Goal: Transaction & Acquisition: Register for event/course

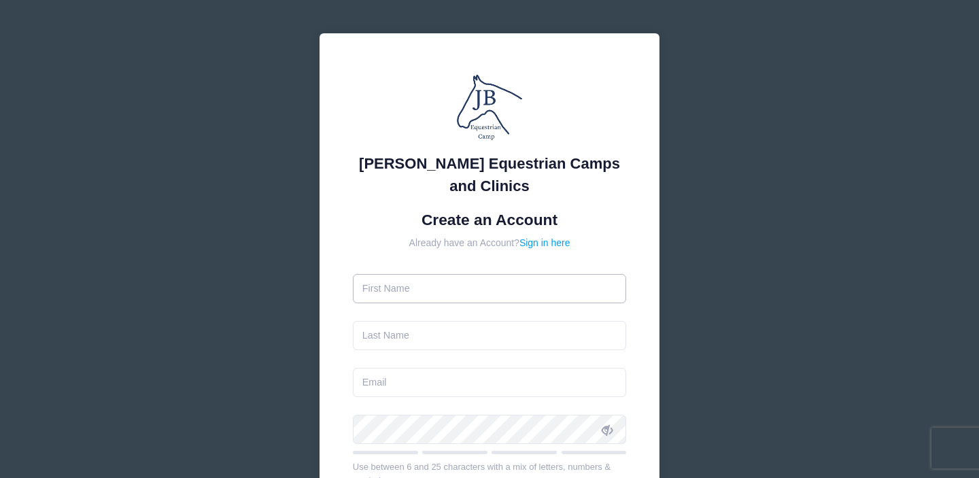
click at [449, 288] on input "text" at bounding box center [490, 288] width 274 height 29
type input "Mechelle"
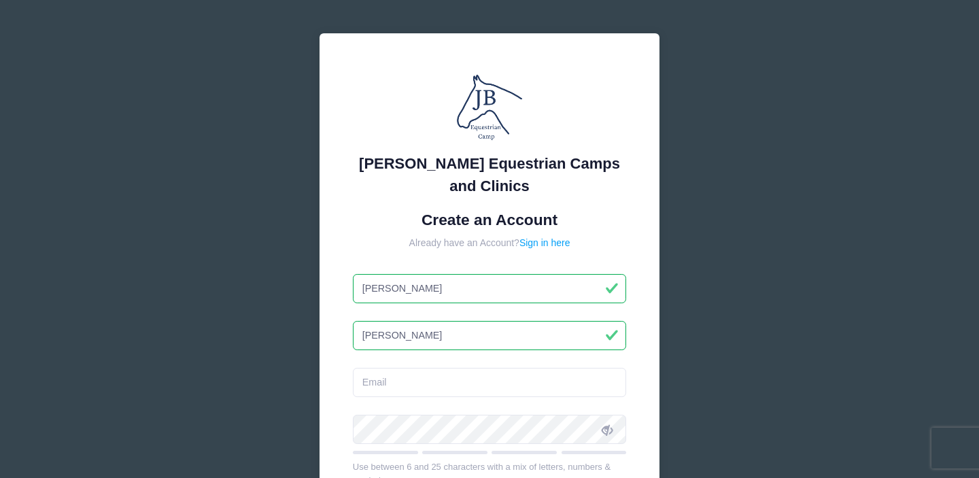
type input "[PERSON_NAME]"
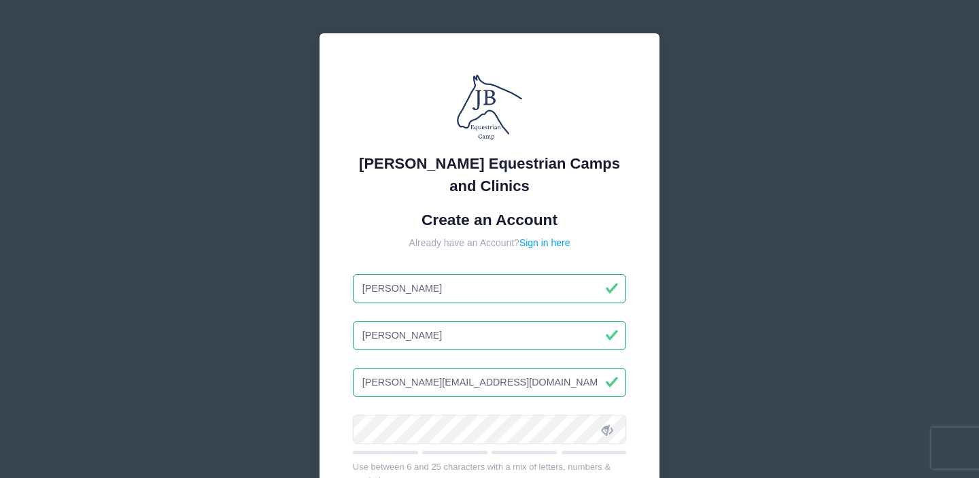
type input "[PERSON_NAME][EMAIL_ADDRESS][DOMAIN_NAME]"
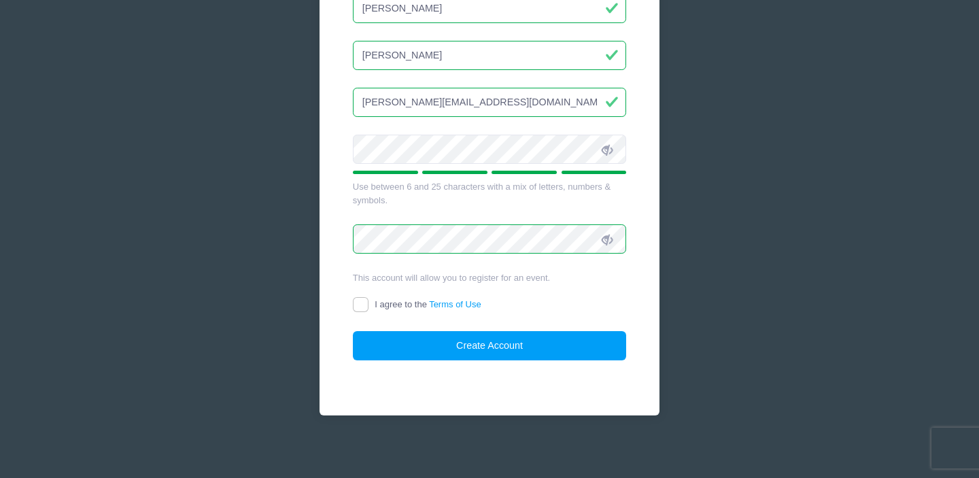
scroll to position [284, 0]
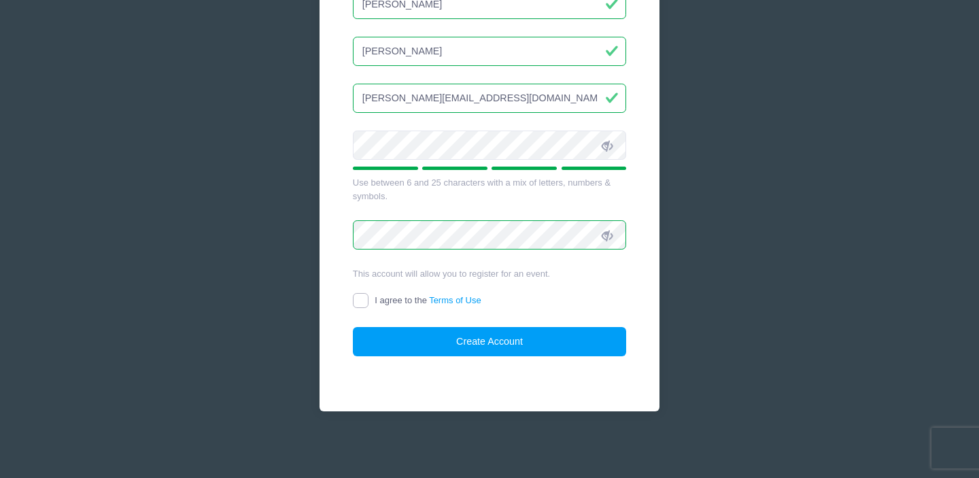
click at [358, 301] on input "I agree to the Terms of Use" at bounding box center [361, 301] width 16 height 16
checkbox input "true"
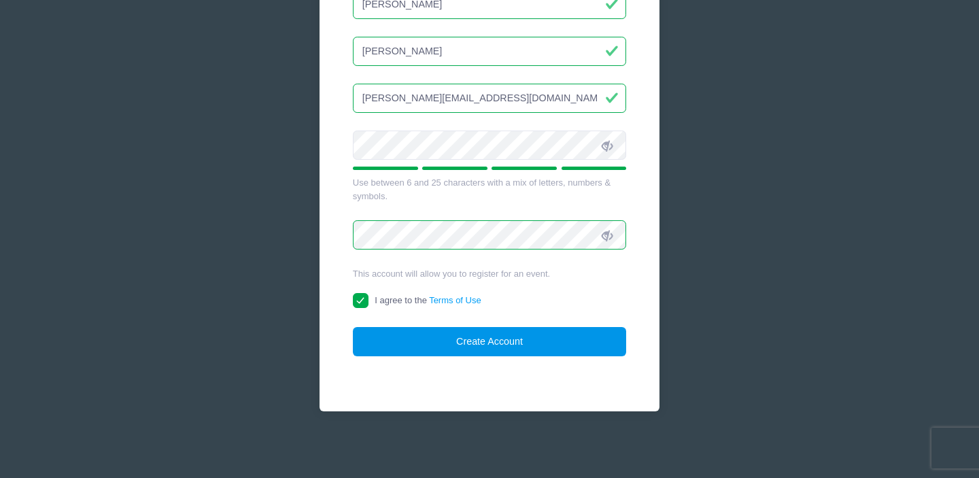
click at [473, 347] on button "Create Account" at bounding box center [490, 341] width 274 height 29
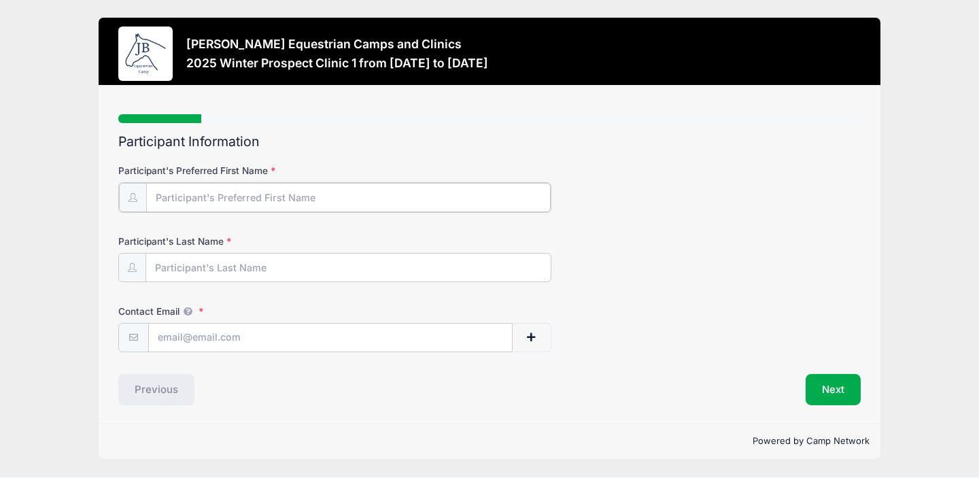
click at [220, 192] on input "Participant's Preferred First Name" at bounding box center [348, 197] width 405 height 29
type input "Charleigh"
type input "[PERSON_NAME]"
type input "[PERSON_NAME][EMAIL_ADDRESS][DOMAIN_NAME]"
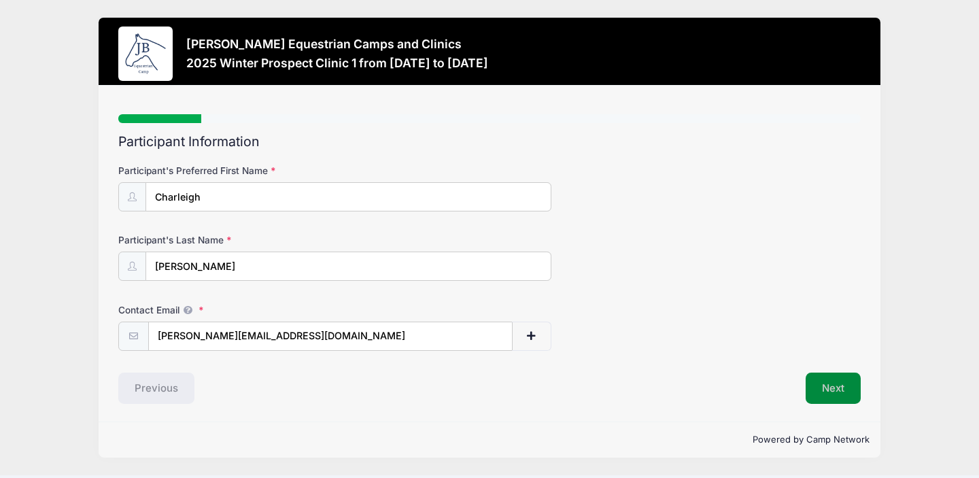
click at [833, 385] on button "Next" at bounding box center [833, 388] width 55 height 31
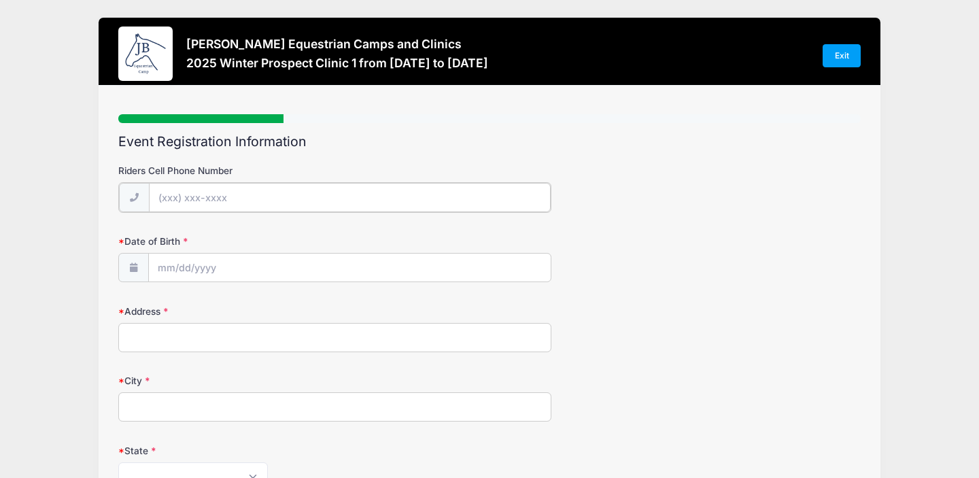
click at [163, 194] on input "Riders Cell Phone Number" at bounding box center [350, 197] width 402 height 29
type input "(214) 980-5158"
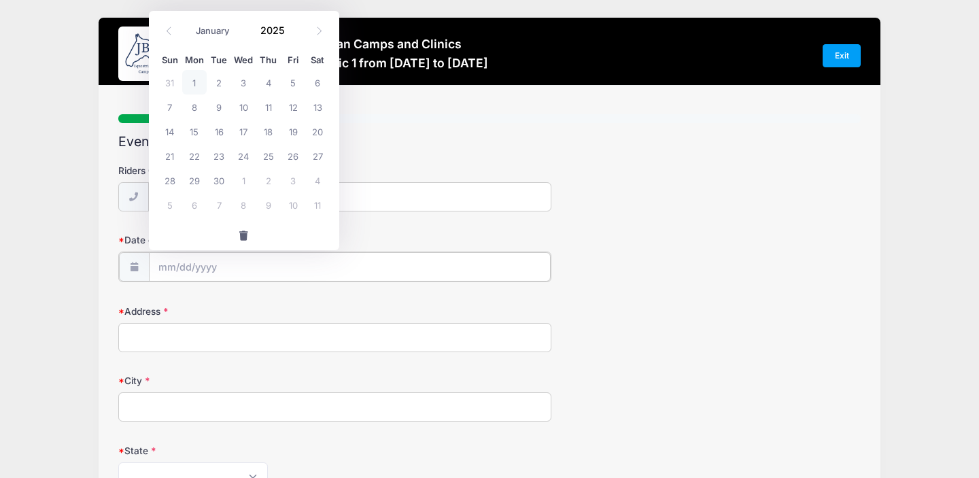
click at [160, 267] on input "Date of Birth" at bounding box center [350, 266] width 402 height 29
click at [170, 29] on icon at bounding box center [169, 31] width 9 height 9
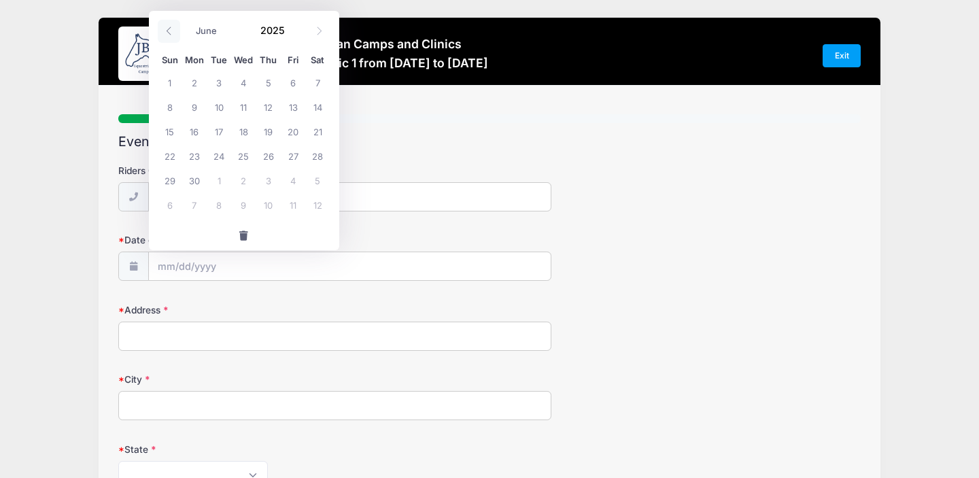
select select "4"
click at [292, 27] on span at bounding box center [294, 25] width 10 height 10
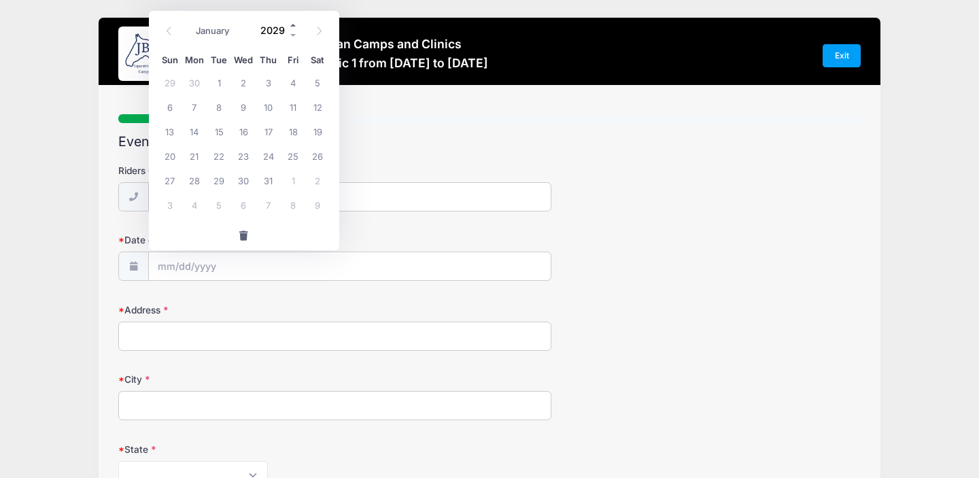
click at [292, 27] on span at bounding box center [294, 25] width 10 height 10
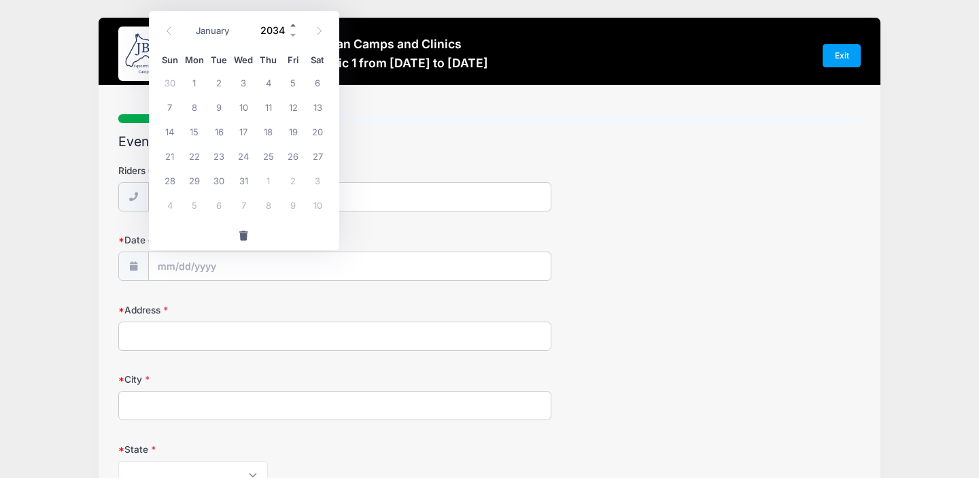
click at [292, 27] on span at bounding box center [294, 25] width 10 height 10
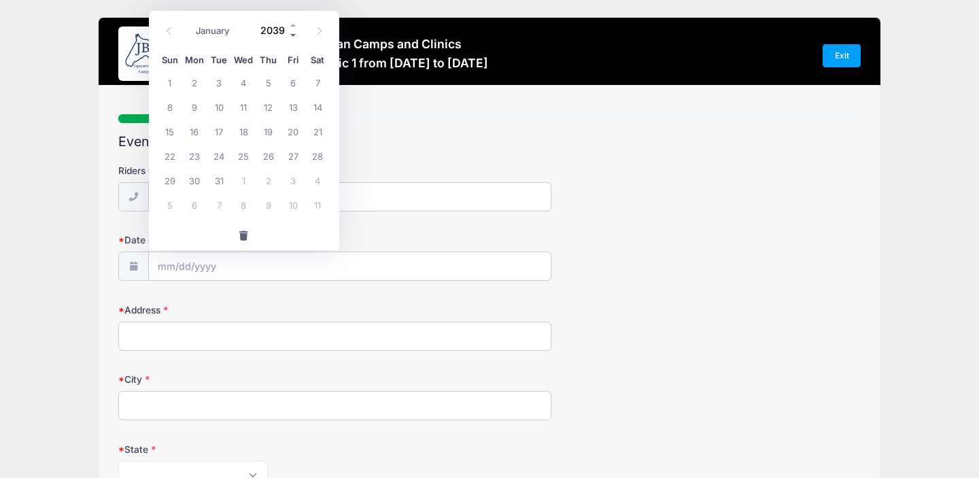
click at [294, 32] on span at bounding box center [294, 36] width 10 height 10
click at [294, 29] on div "2037" at bounding box center [276, 30] width 44 height 20
click at [294, 35] on span at bounding box center [294, 36] width 10 height 10
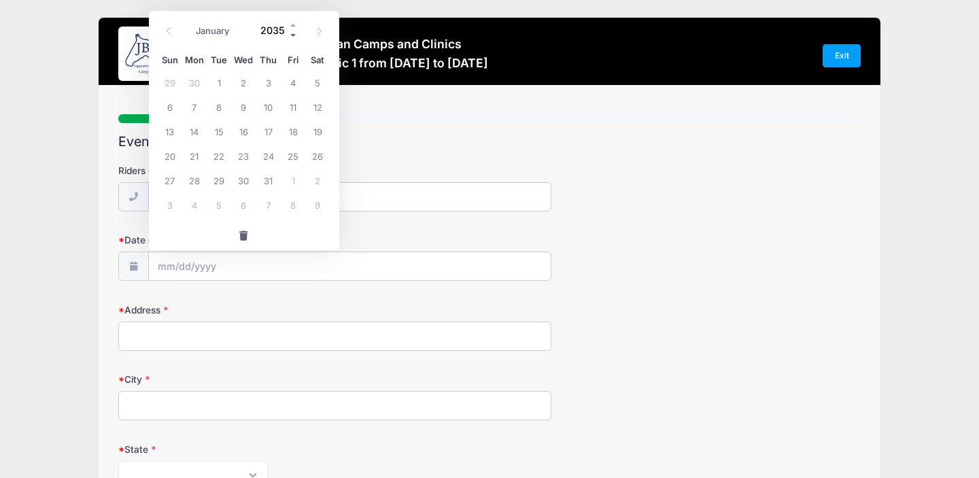
click at [294, 35] on span at bounding box center [294, 36] width 10 height 10
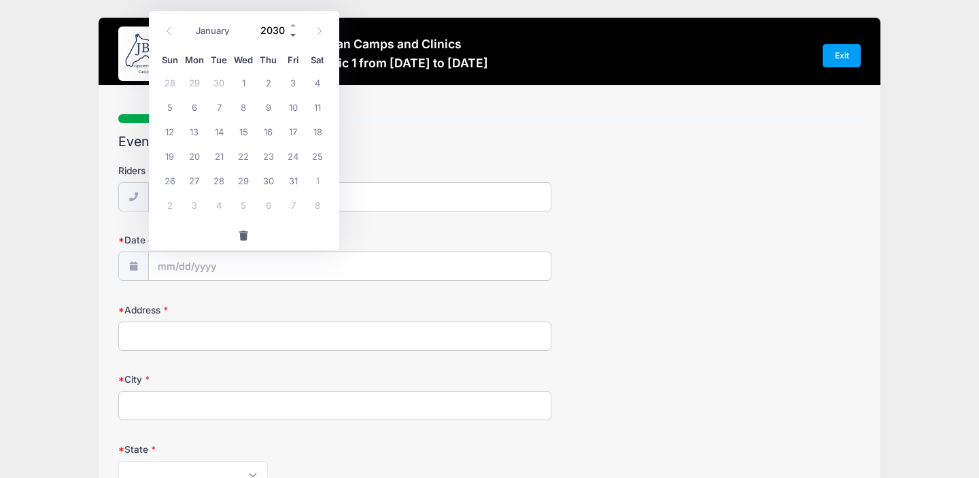
click at [294, 35] on span at bounding box center [294, 36] width 10 height 10
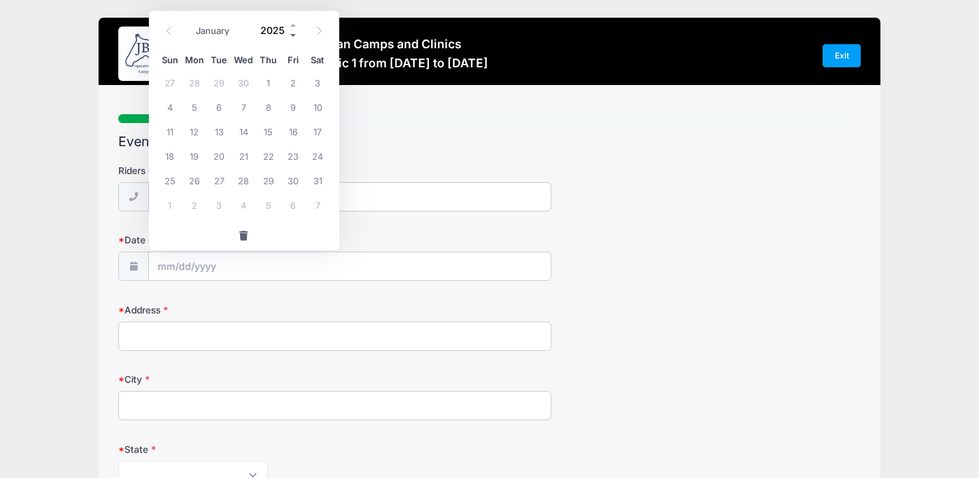
click at [294, 35] on span at bounding box center [294, 36] width 10 height 10
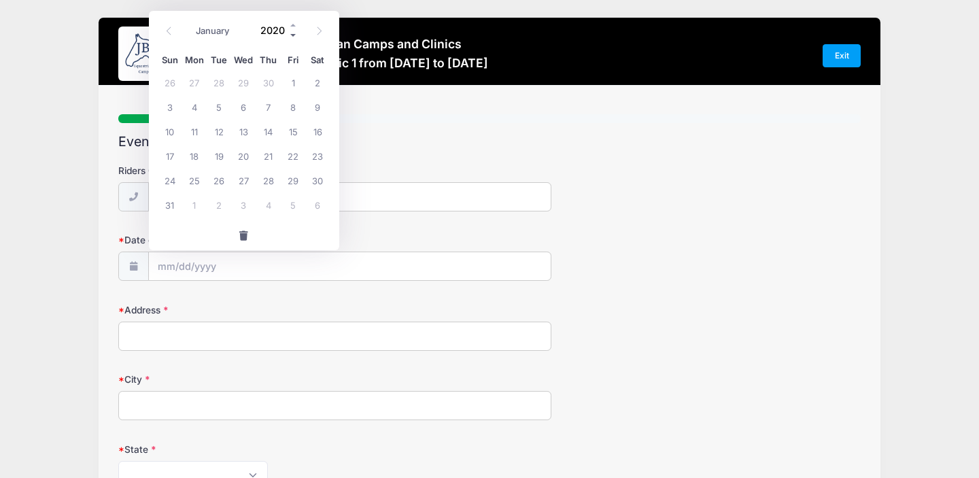
click at [294, 35] on span at bounding box center [294, 36] width 10 height 10
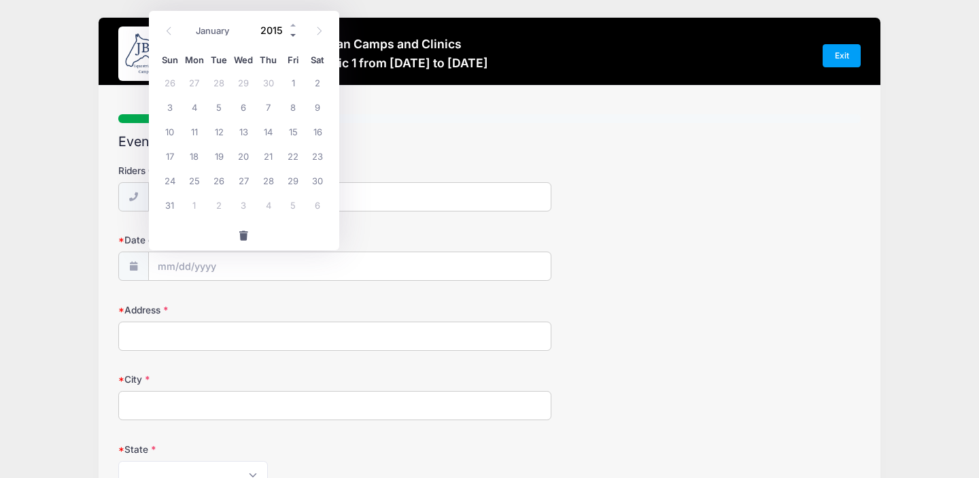
click at [294, 35] on span at bounding box center [294, 36] width 10 height 10
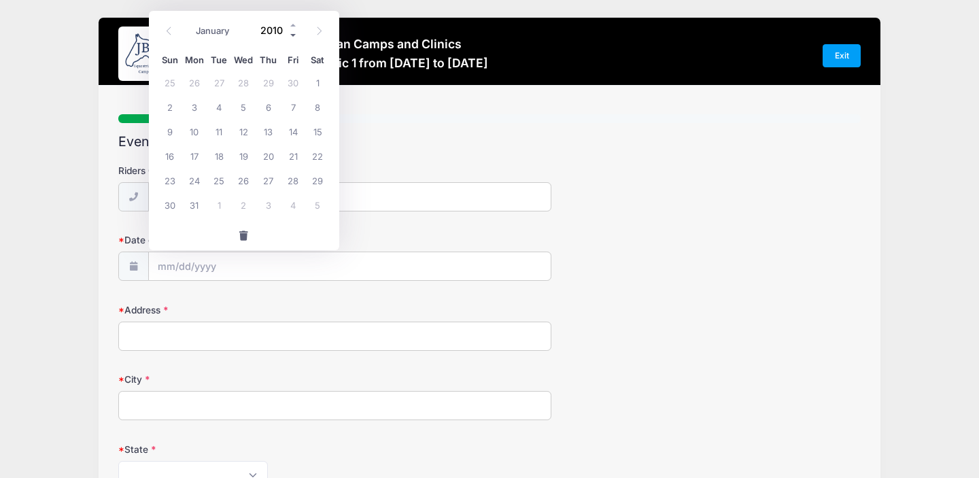
click at [294, 35] on span at bounding box center [294, 36] width 10 height 10
type input "2009"
click at [269, 177] on span "28" at bounding box center [268, 180] width 24 height 24
type input "05/28/2009"
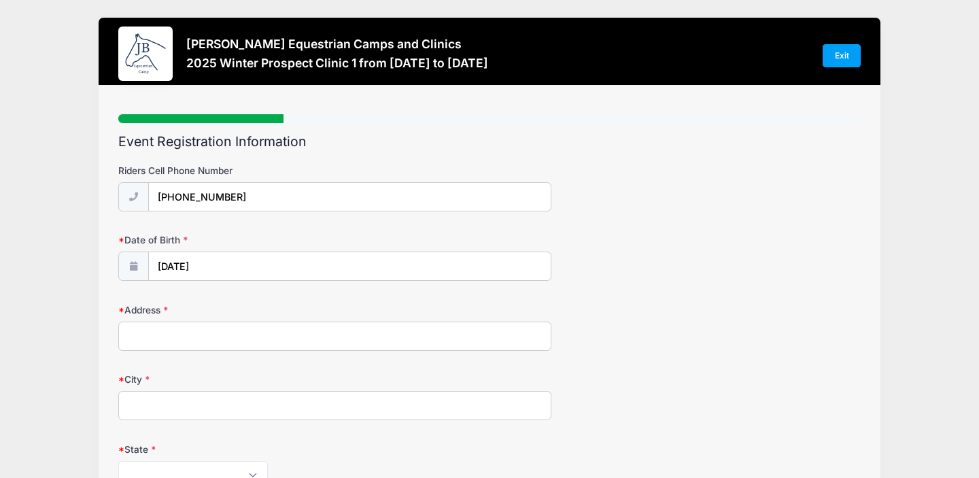
click at [152, 330] on input "Address" at bounding box center [334, 336] width 433 height 29
type input "1408 Hicks Trl"
type input "Lucas"
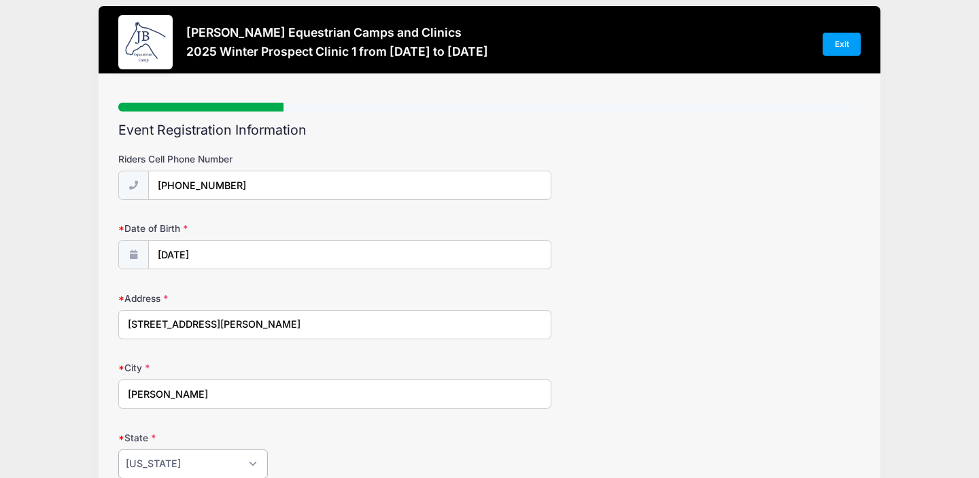
select select "TX"
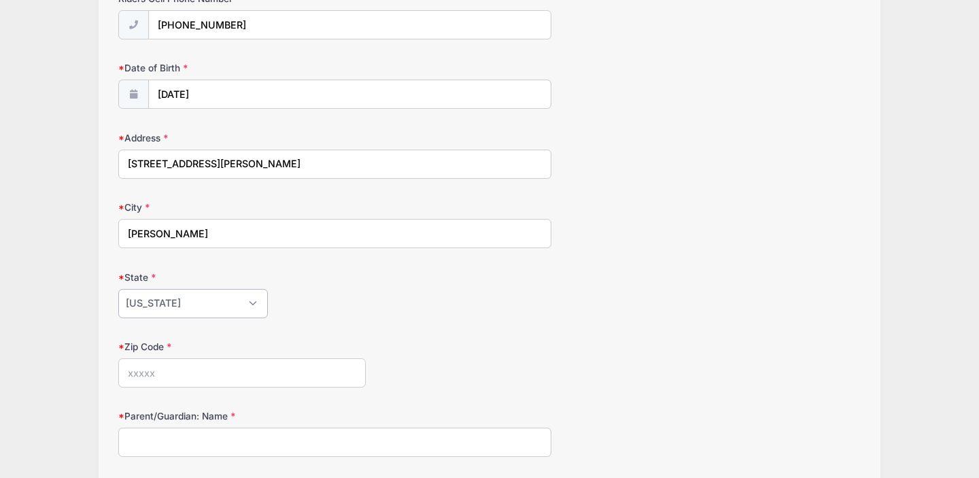
scroll to position [174, 0]
click at [126, 369] on input "Zip Code" at bounding box center [242, 370] width 248 height 29
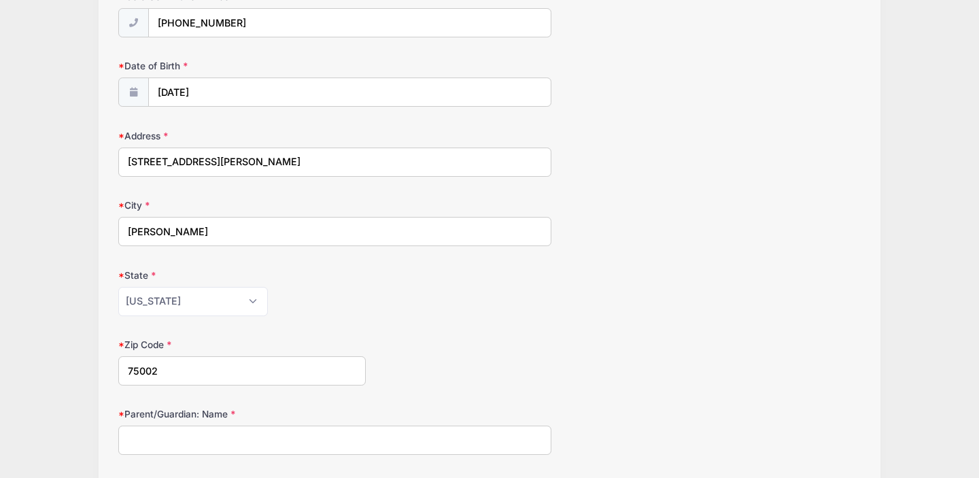
type input "75002"
click at [150, 443] on input "Parent/Guardian: Name" at bounding box center [334, 440] width 433 height 29
type input "Mechelle Moore"
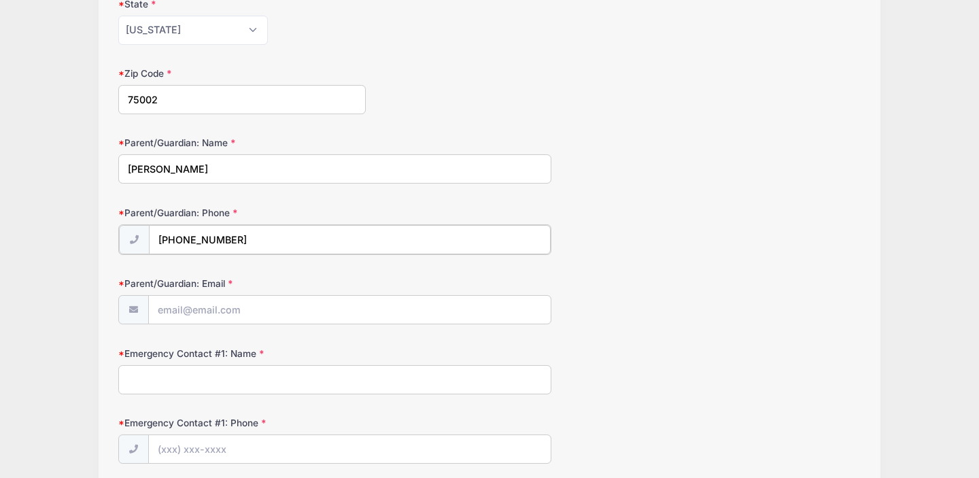
type input "(214) 542-6081"
click at [203, 303] on input "Parent/Guardian: Email" at bounding box center [350, 308] width 402 height 29
type input "[PERSON_NAME][EMAIL_ADDRESS][DOMAIN_NAME]"
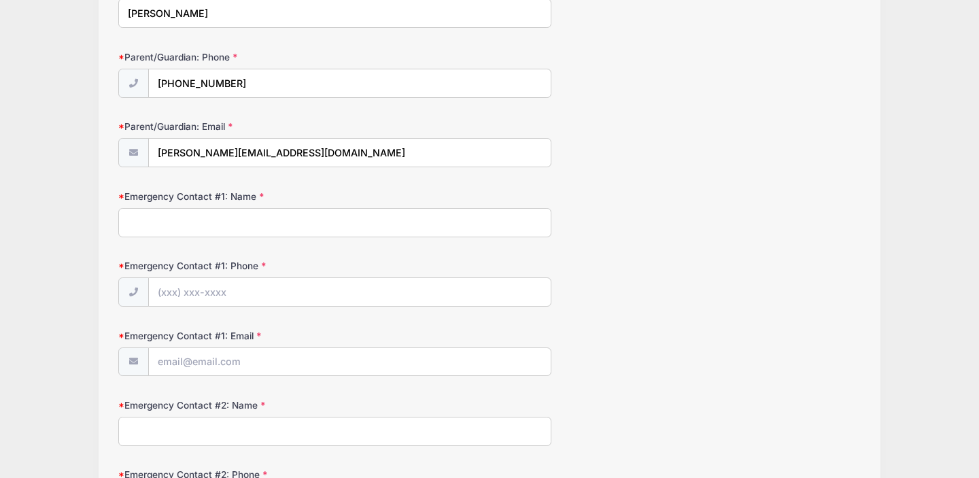
scroll to position [598, 0]
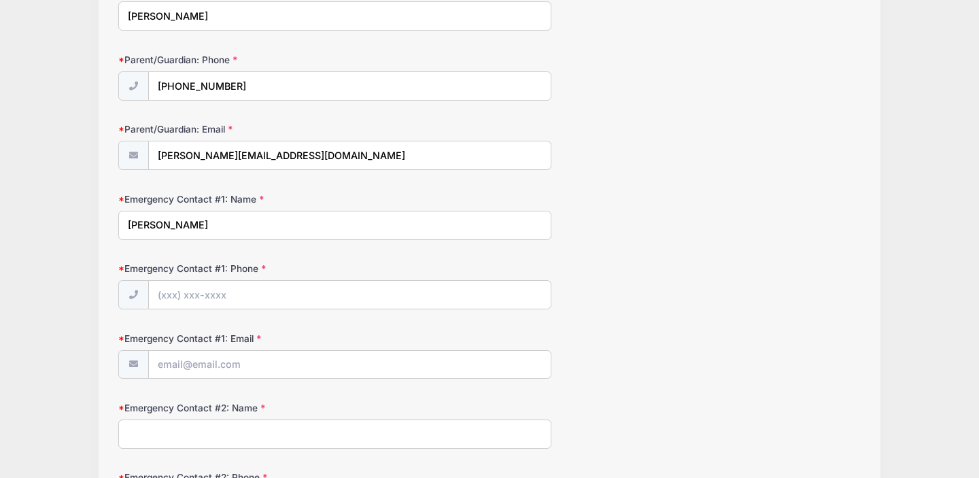
type input "Mechelle Moore"
type input "(214) 542-6081"
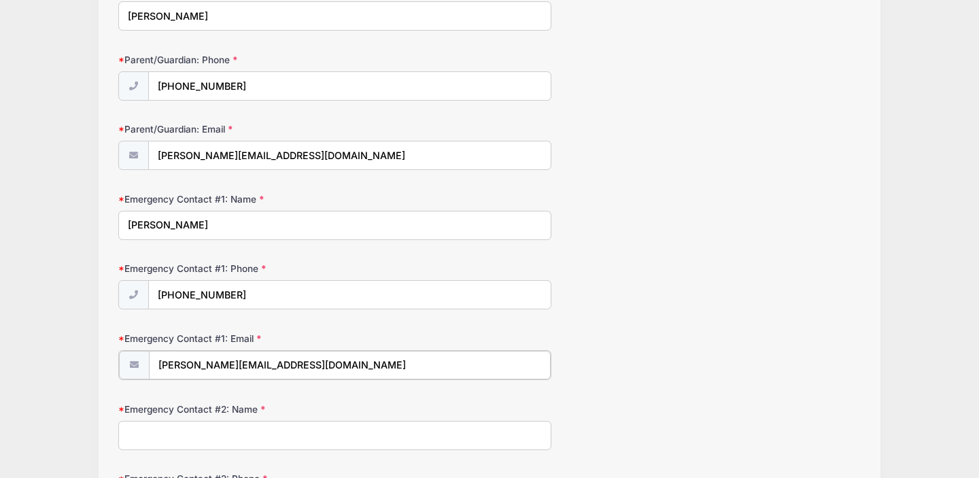
type input "[PERSON_NAME][EMAIL_ADDRESS][DOMAIN_NAME]"
type input "Ron Moore"
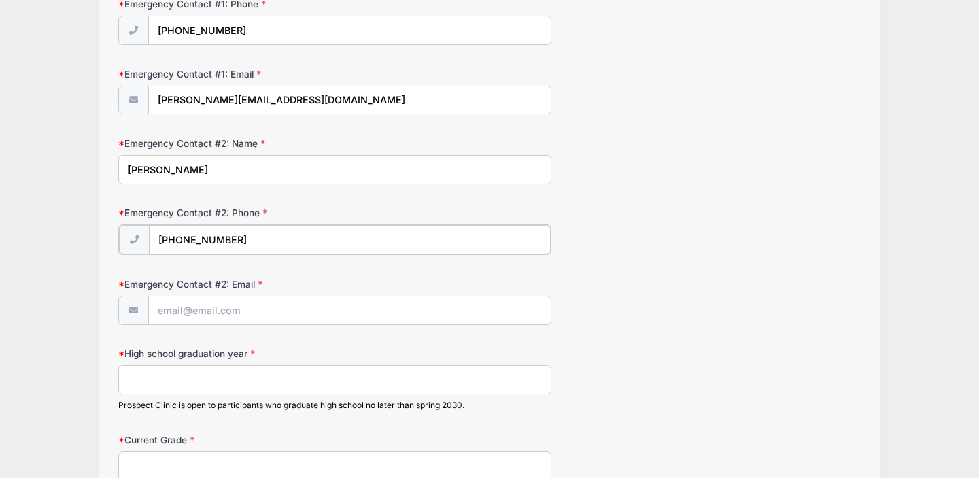
type input "(214) 542-2405"
type input "Ron@ronaldMoore.com"
click at [153, 375] on input "High school graduation year" at bounding box center [334, 378] width 433 height 29
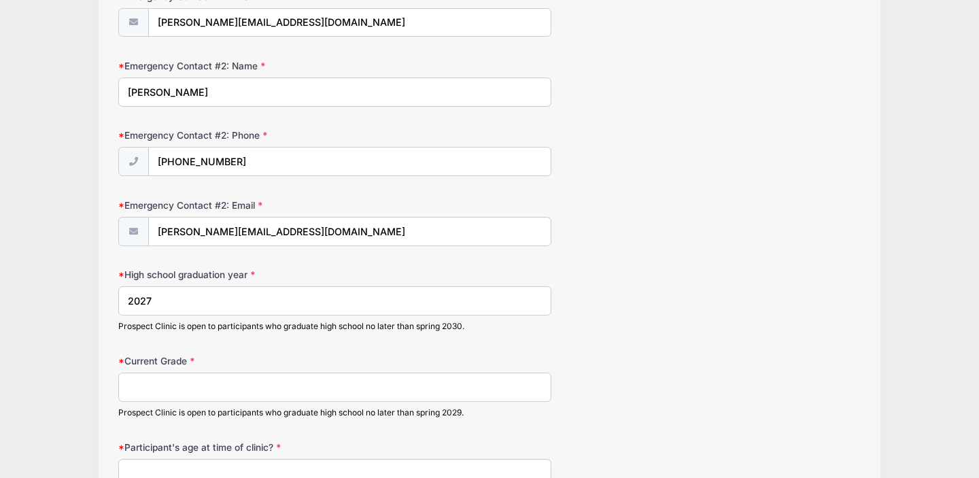
scroll to position [954, 0]
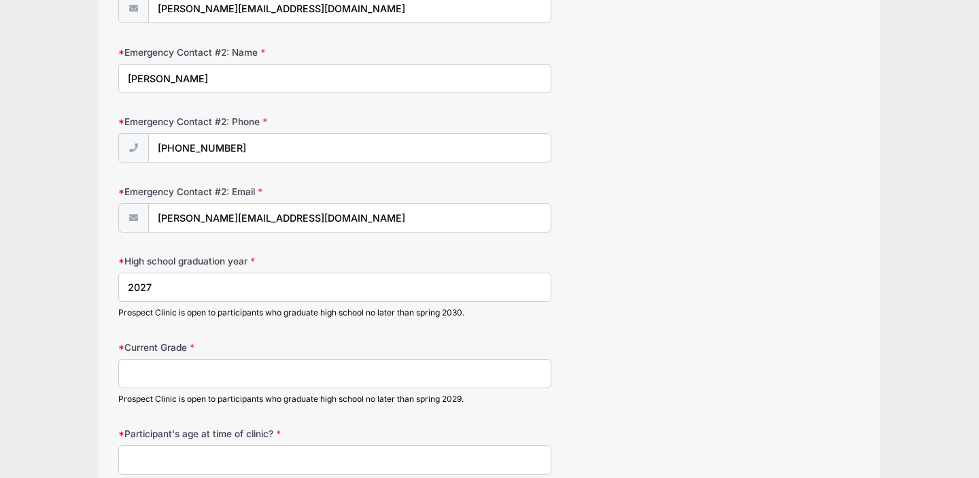
type input "2027"
click at [139, 375] on input "Current Grade" at bounding box center [334, 373] width 433 height 29
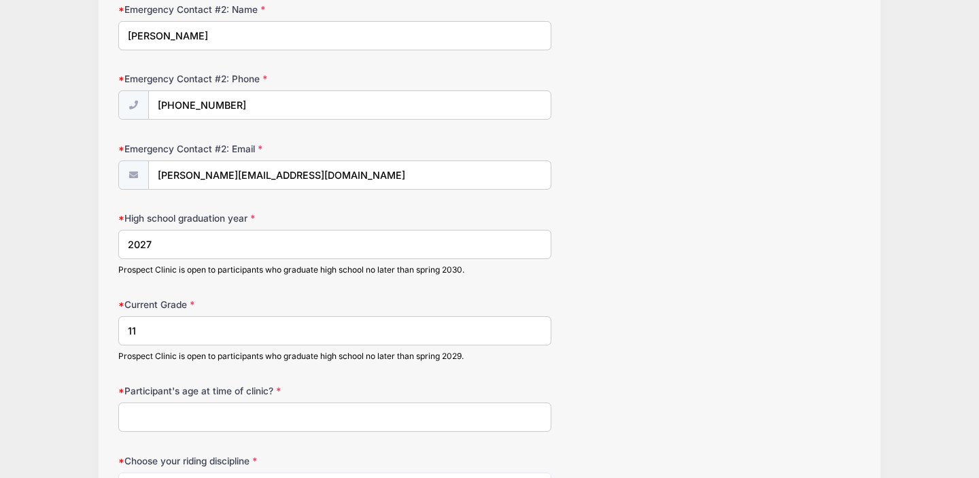
scroll to position [996, 0]
type input "11"
click at [145, 413] on input "Participant's age at time of clinic?" at bounding box center [334, 417] width 433 height 29
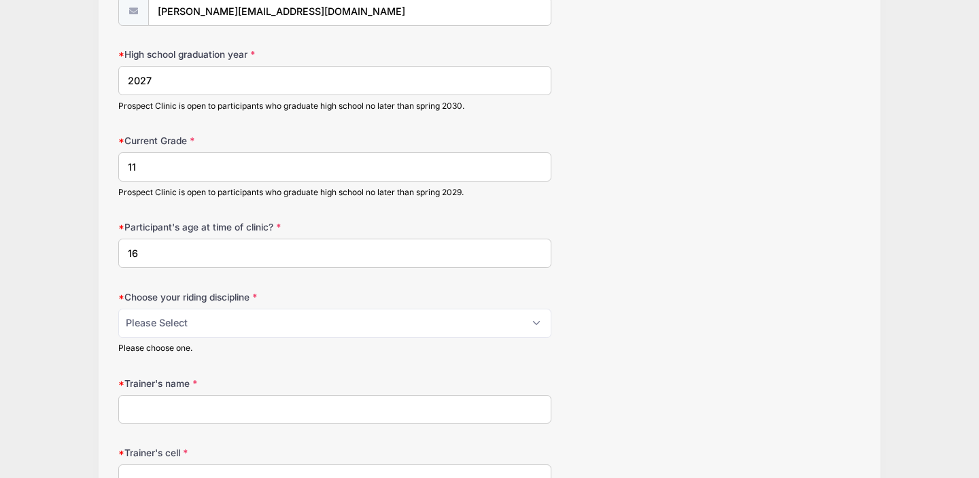
scroll to position [1161, 0]
type input "16"
click at [319, 321] on select "Please Select jumping seat western reining western horsemanship" at bounding box center [334, 322] width 433 height 29
select select "jumping seat"
click at [209, 407] on input "Trainer's name" at bounding box center [334, 408] width 433 height 29
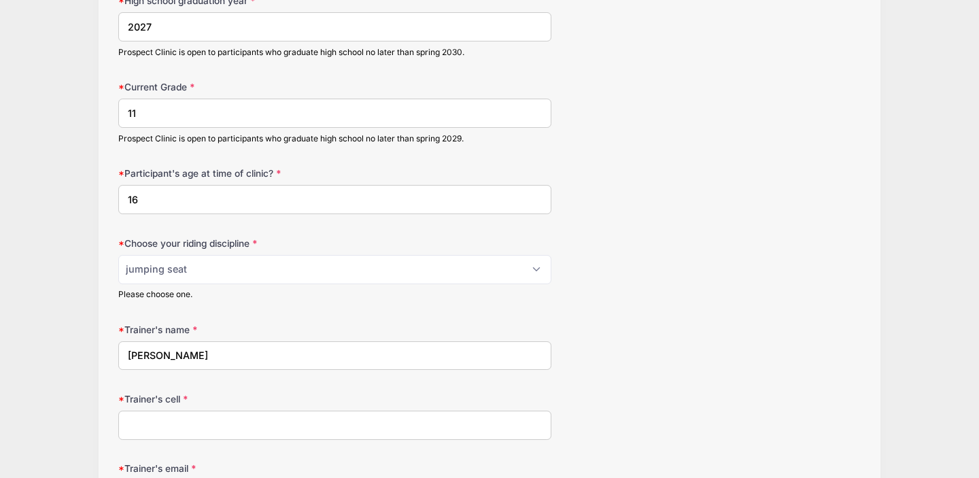
scroll to position [1217, 0]
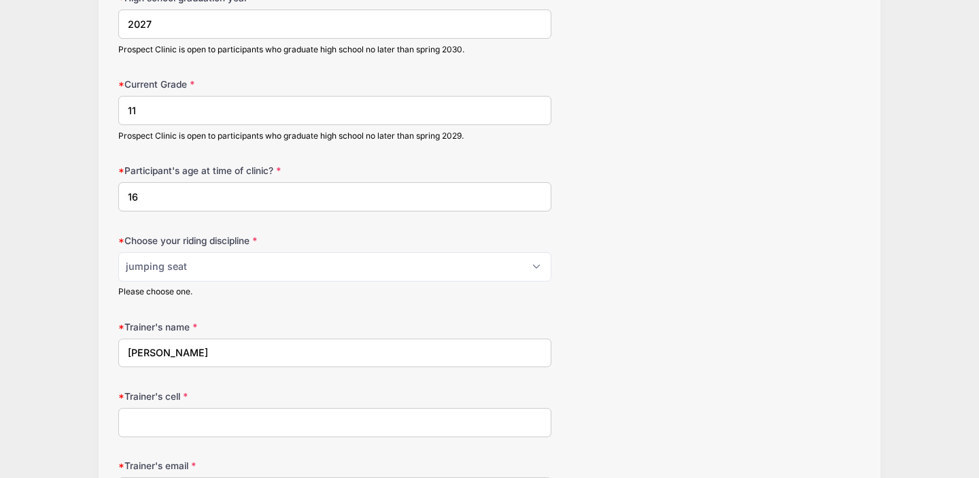
type input "Britt McCormick"
click at [138, 418] on input "Trainer's cell" at bounding box center [334, 422] width 433 height 29
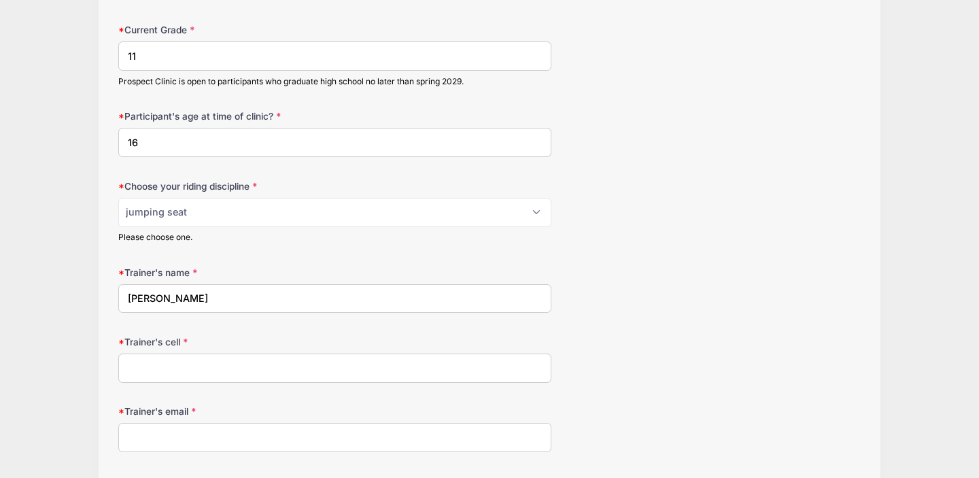
scroll to position [1264, 0]
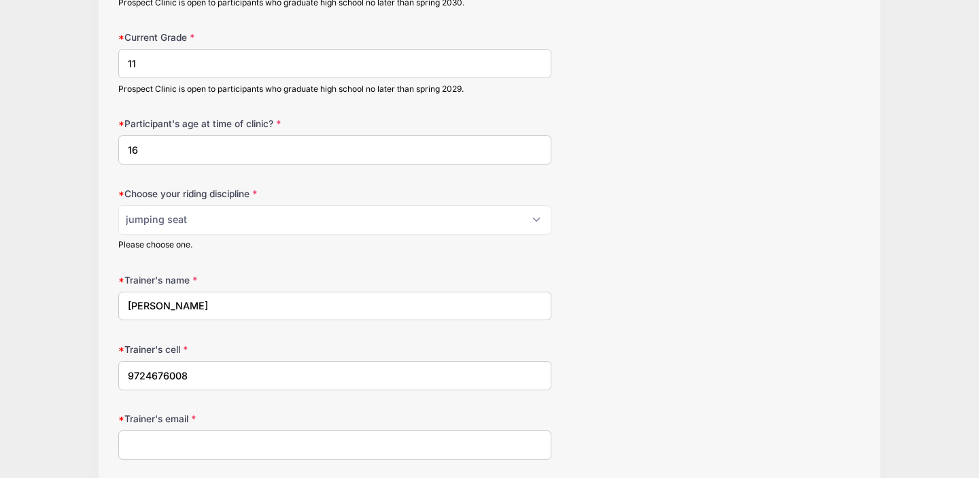
type input "9724676008"
click at [159, 447] on input "Trainer's email" at bounding box center [334, 444] width 433 height 29
click at [583, 355] on div "Trainer's cell 9724676008" at bounding box center [489, 367] width 743 height 48
click at [181, 443] on input "Trainer's email" at bounding box center [334, 444] width 433 height 29
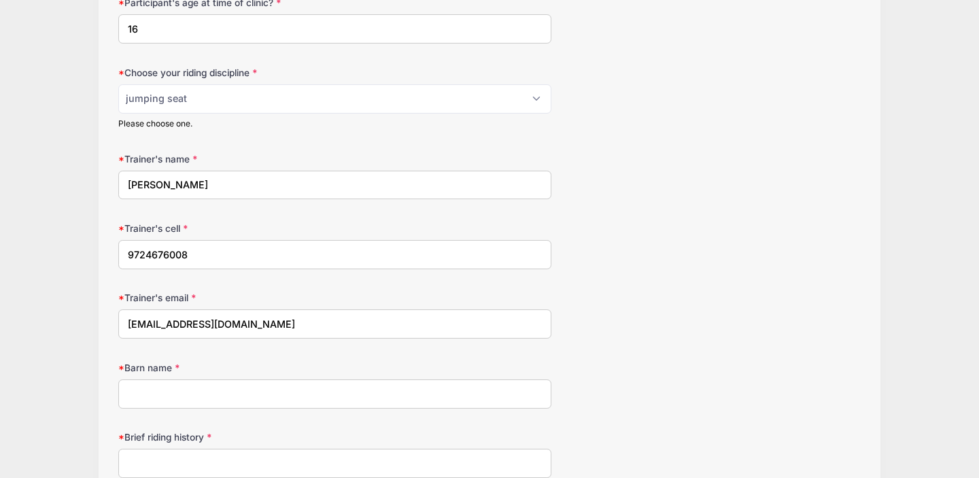
scroll to position [1390, 0]
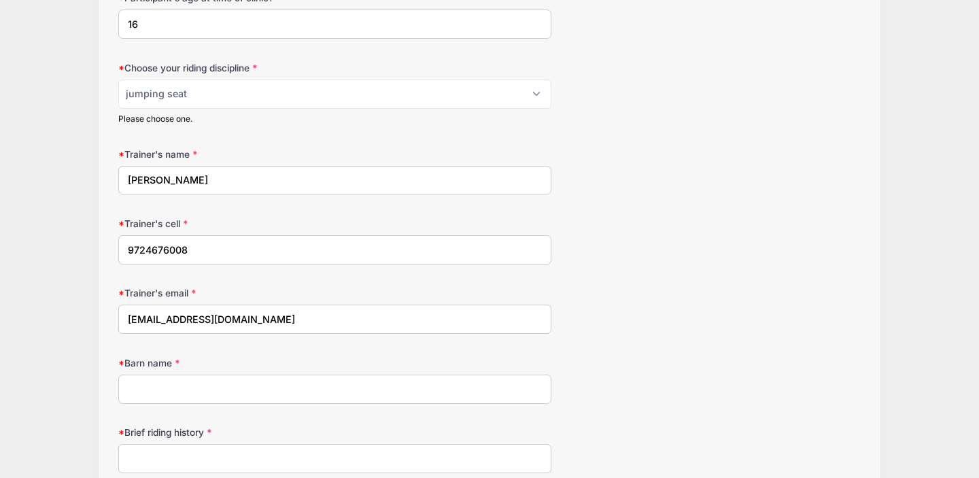
type input "stonewallfarmllc@gmail.com"
click at [201, 386] on input "Barn name" at bounding box center [334, 389] width 433 height 29
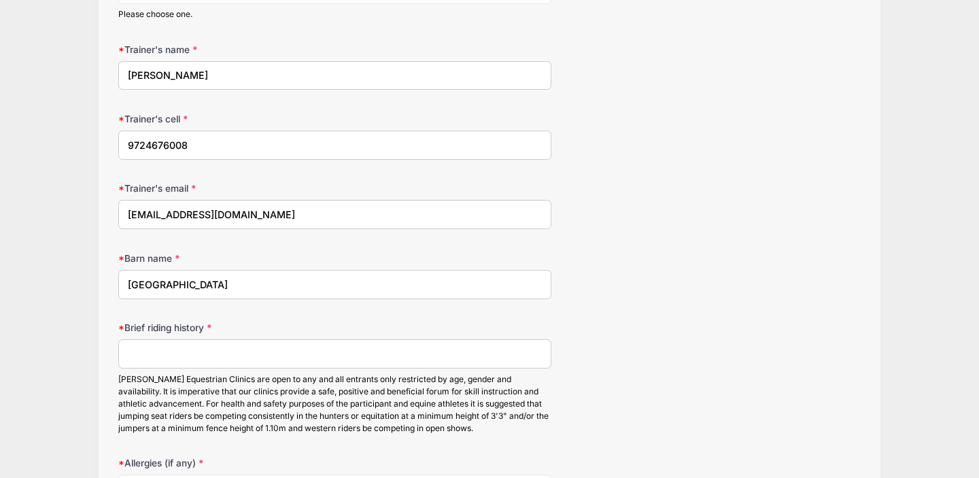
scroll to position [1496, 0]
type input "Stonewall Farm"
click at [138, 347] on input "Brief riding history" at bounding box center [334, 352] width 433 height 29
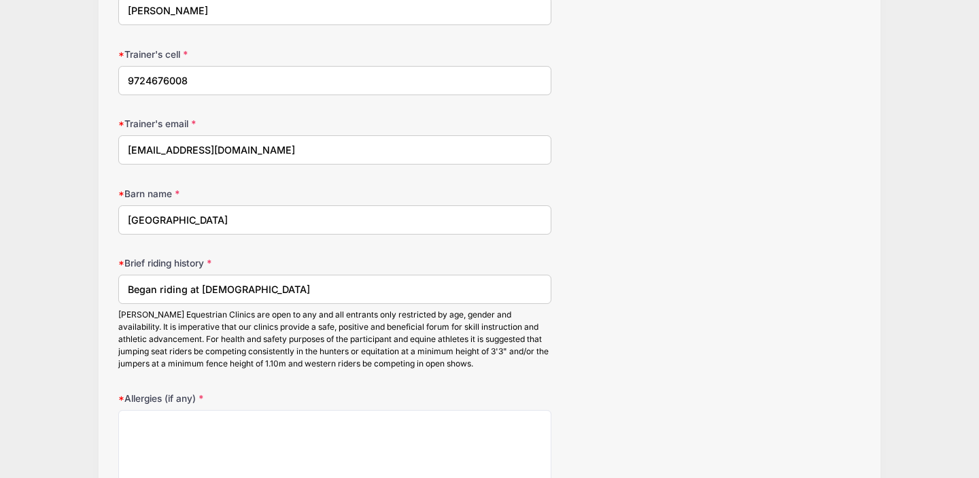
scroll to position [1592, 0]
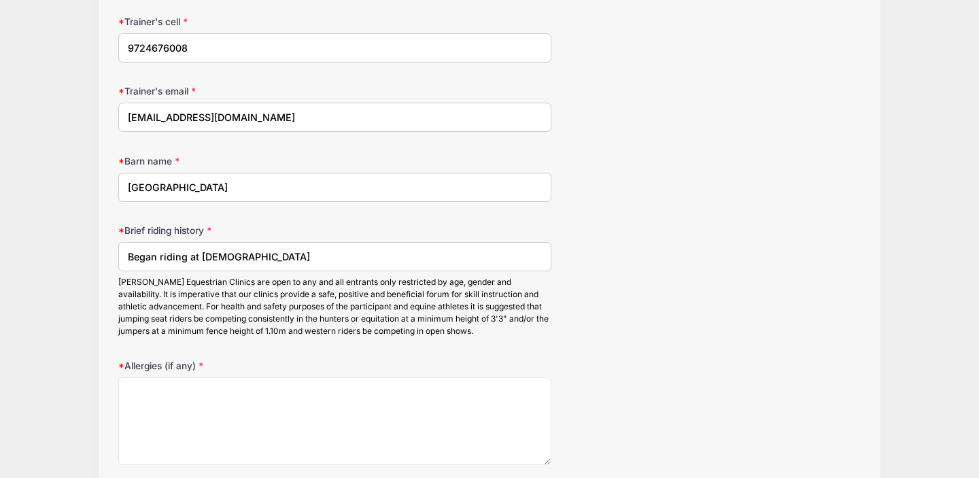
type input "Began riding at 5 years old"
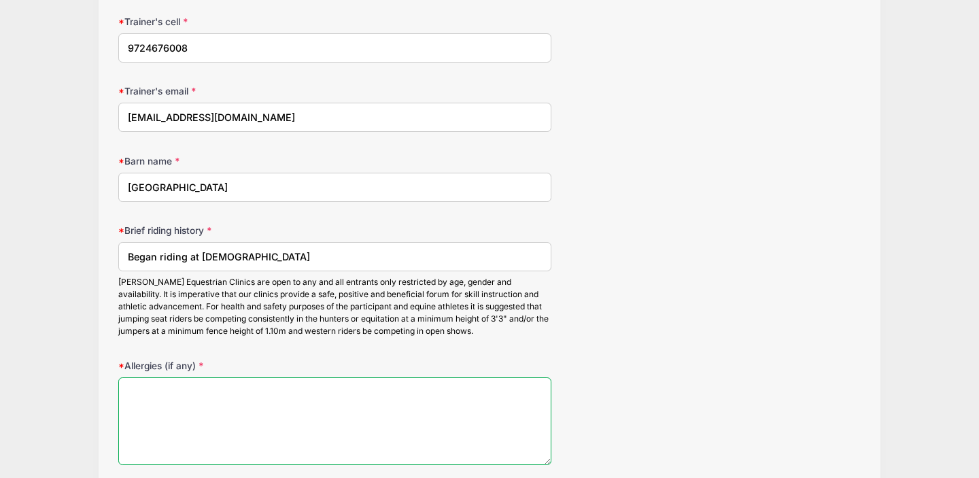
click at [154, 405] on textarea "Allergies (if any)" at bounding box center [334, 421] width 433 height 88
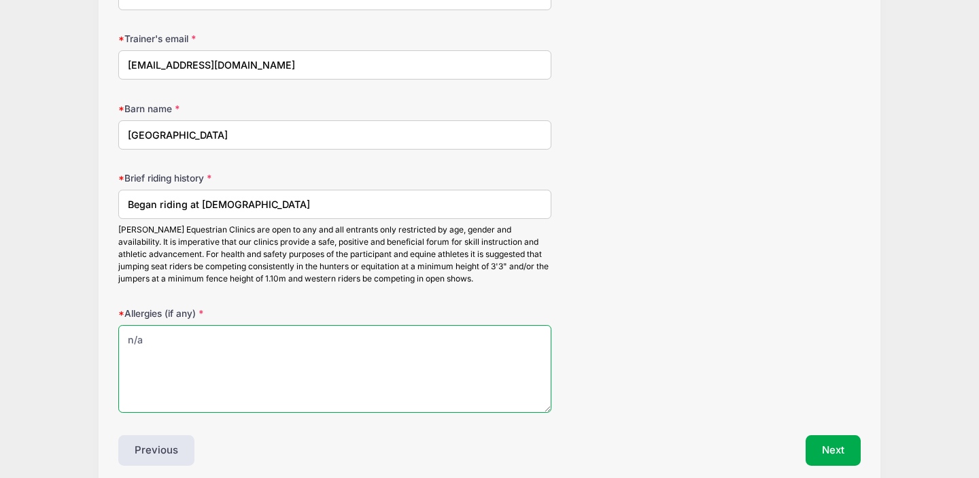
scroll to position [1671, 0]
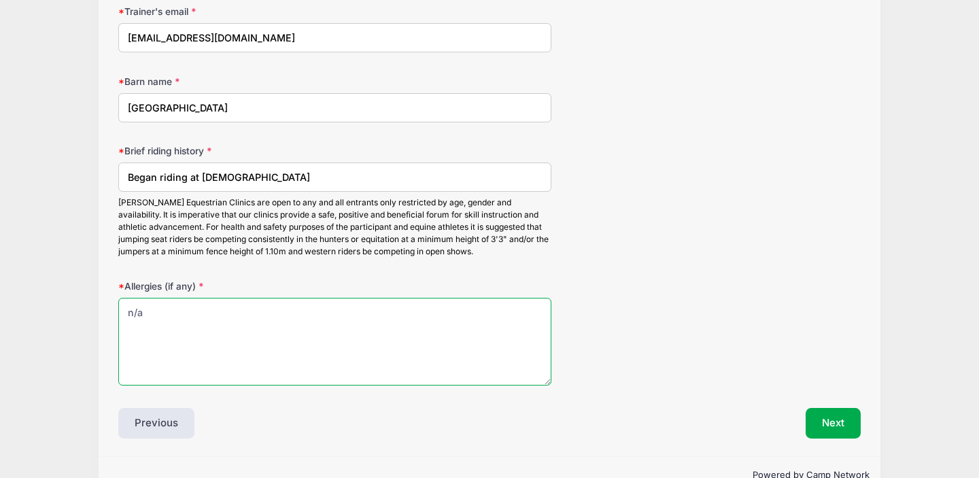
type textarea "n/a"
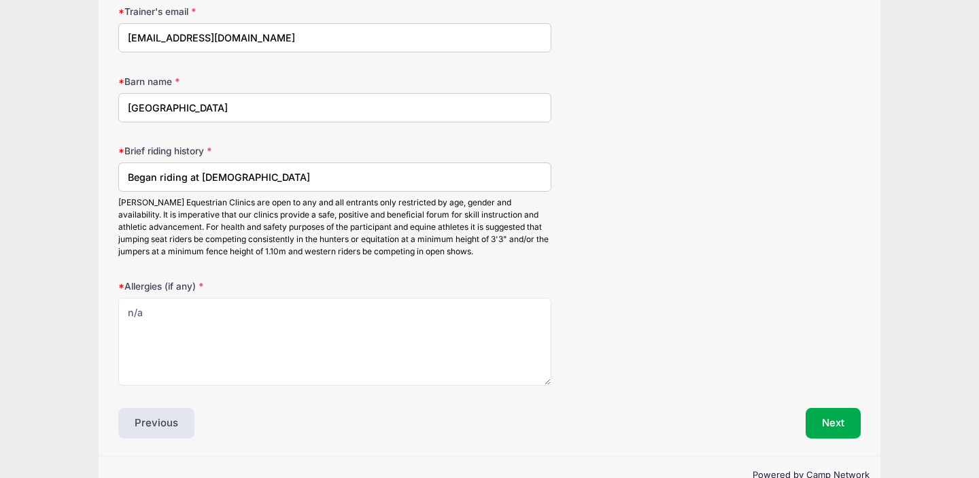
click at [321, 181] on input "Began riding at 5 years old" at bounding box center [334, 177] width 433 height 29
type input "Began riding at 5 years old and have spent the last two years riding with Britt…"
click at [832, 420] on button "Next" at bounding box center [833, 423] width 55 height 31
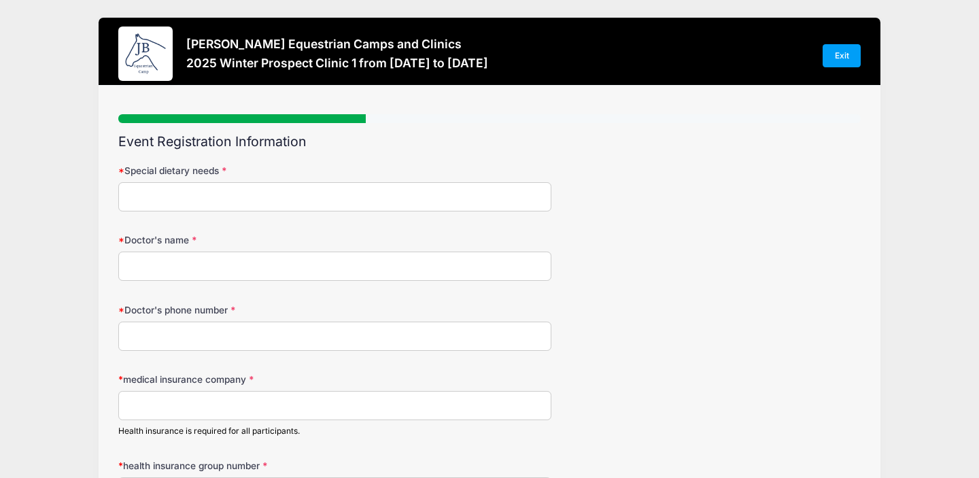
click at [267, 191] on input "Special dietary needs" at bounding box center [334, 196] width 433 height 29
type input "n/a"
type input "Dr. Dann"
click at [135, 404] on input "medical insurance company" at bounding box center [334, 405] width 433 height 29
type input "United Healthcare"
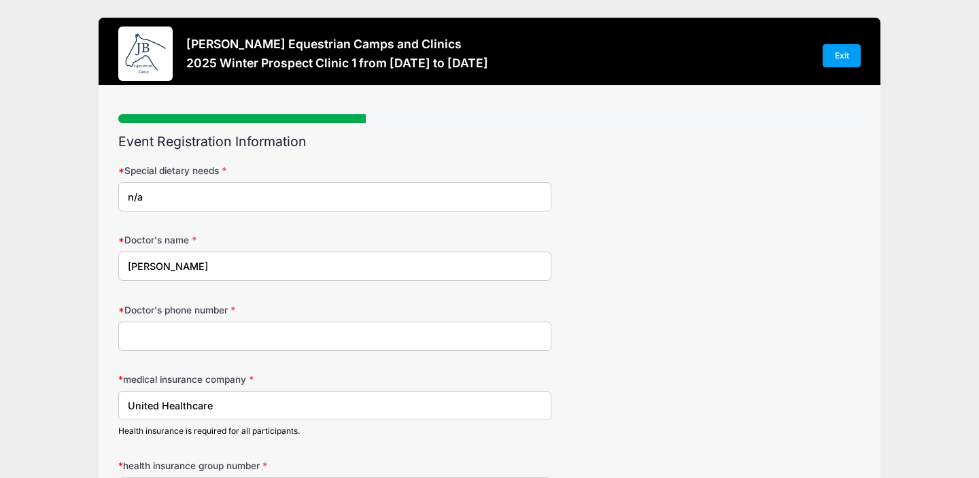
click at [209, 335] on input "Doctor's phone number" at bounding box center [334, 336] width 433 height 29
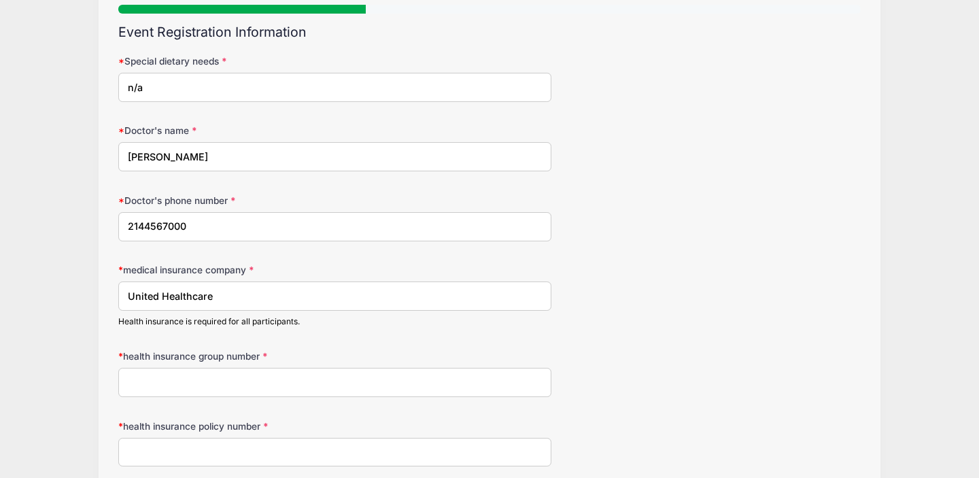
scroll to position [117, 0]
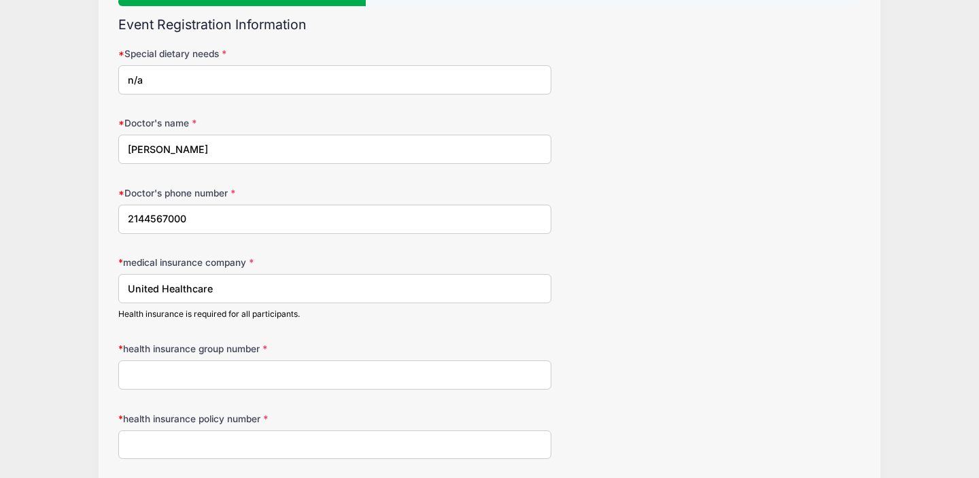
type input "2144567000"
click at [183, 372] on input "health insurance group number" at bounding box center [334, 374] width 433 height 29
type input "701648"
click at [165, 446] on input "health insurance policy number" at bounding box center [334, 444] width 433 height 29
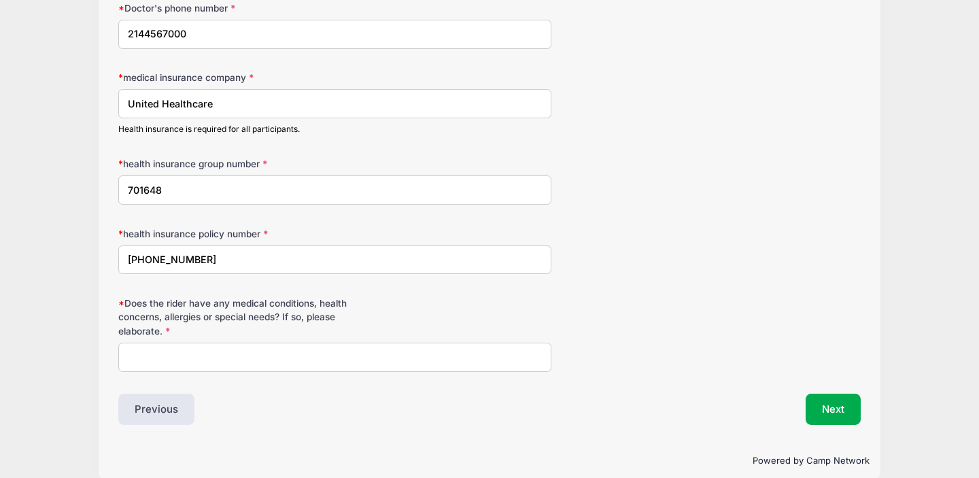
scroll to position [320, 0]
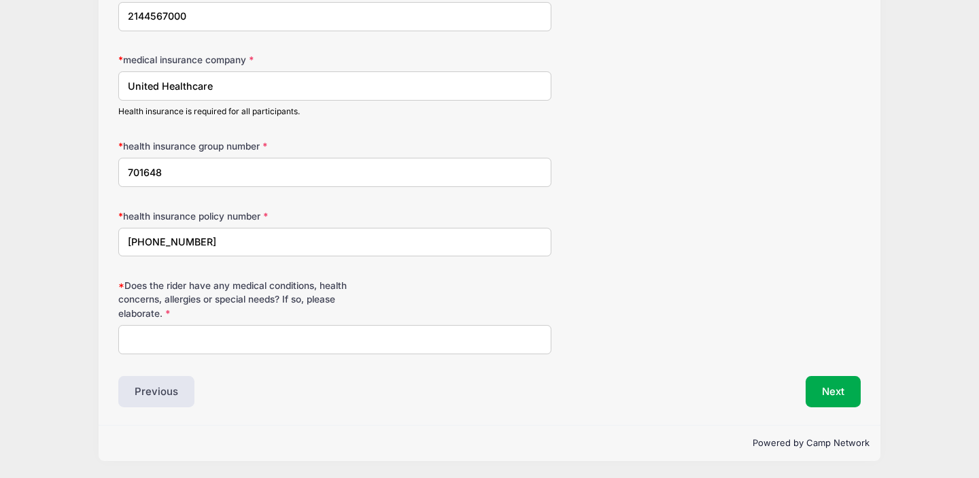
type input "911-87726-04"
click at [154, 350] on input "Does the rider have any medical conditions, health concerns, allergies or speci…" at bounding box center [334, 339] width 433 height 29
type input "n/a"
click at [834, 391] on button "Next" at bounding box center [833, 391] width 55 height 31
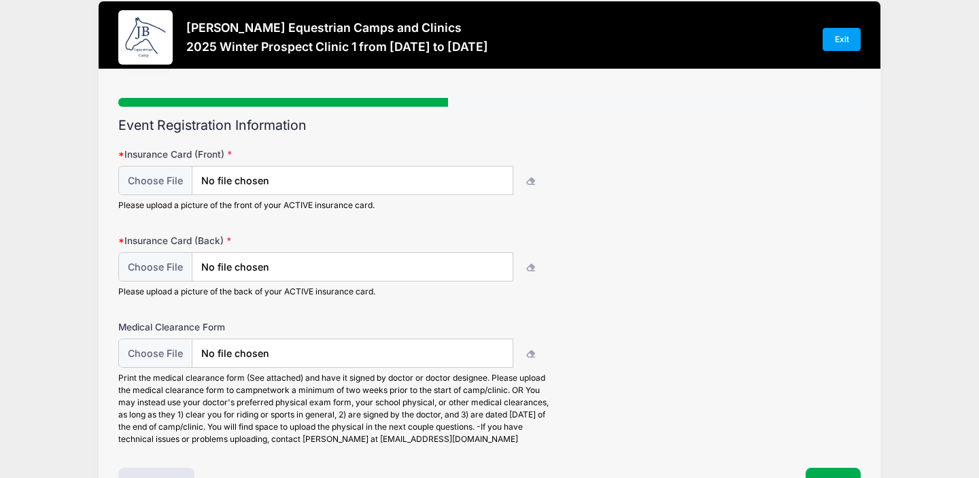
scroll to position [0, 0]
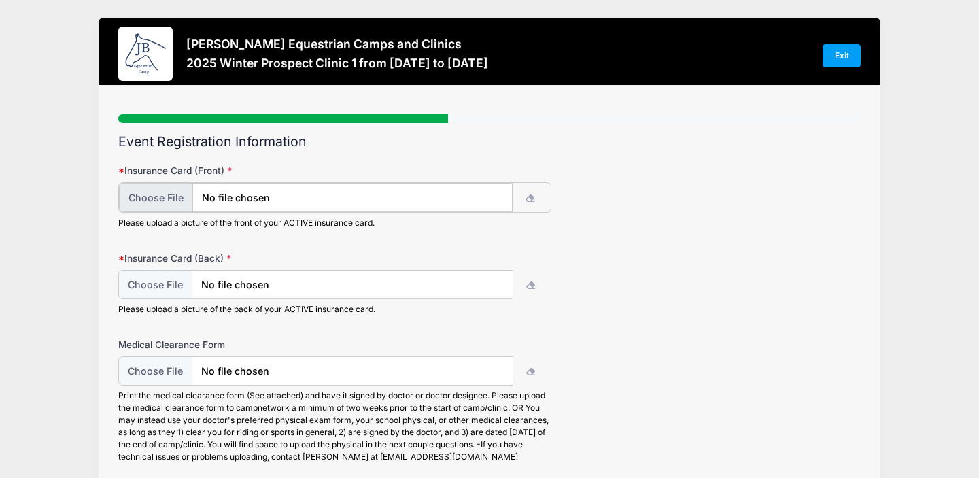
click at [455, 193] on input "file" at bounding box center [315, 197] width 393 height 29
type input "C:\fakepath\IMG_4980.jpeg"
click at [482, 286] on input "file" at bounding box center [315, 283] width 393 height 29
type input "C:\fakepath\IMG_4982.jpeg"
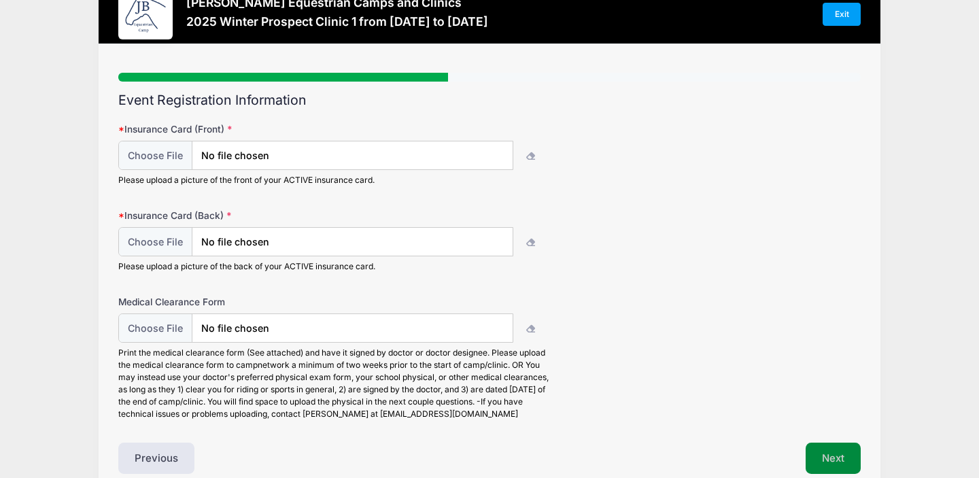
click at [839, 460] on button "Next" at bounding box center [833, 458] width 55 height 31
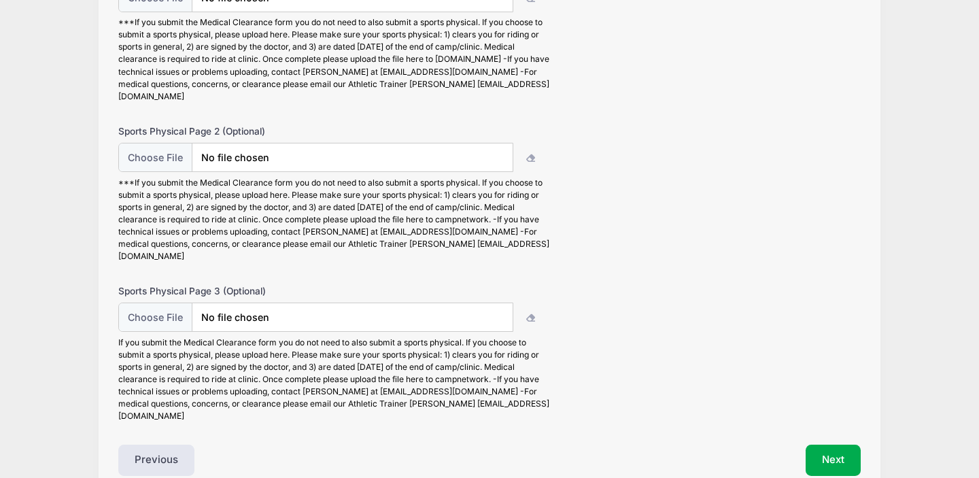
scroll to position [231, 0]
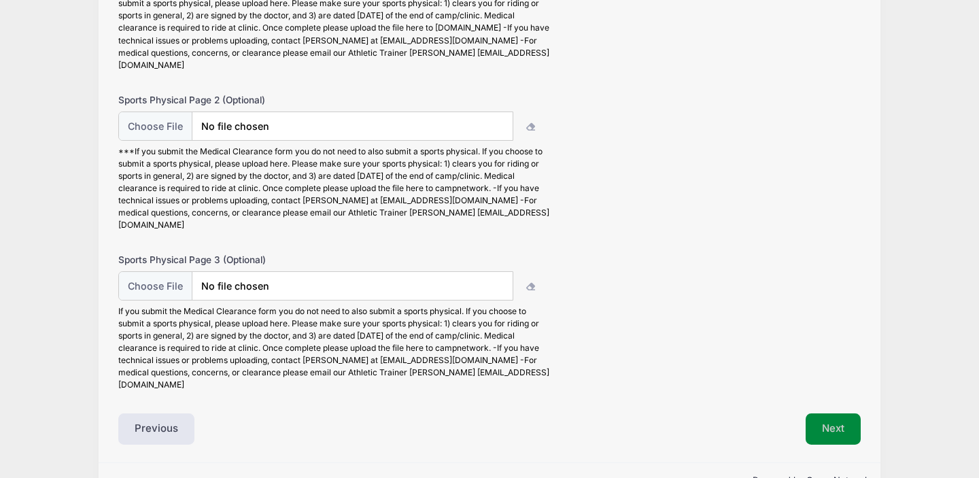
click at [836, 413] on button "Next" at bounding box center [833, 428] width 55 height 31
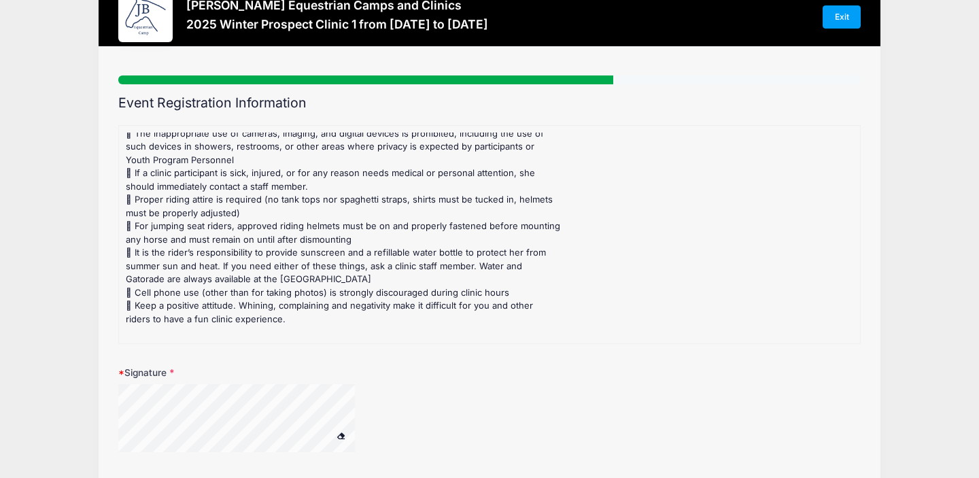
scroll to position [286, 0]
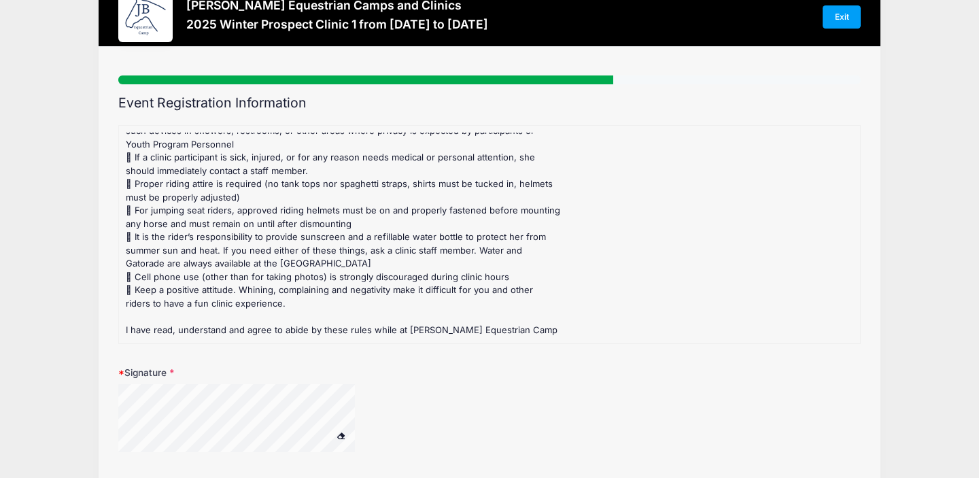
click at [365, 353] on form "Clinic Rules : CLINIC RULES Our concern is that all Jessica Braswell Equestrian…" at bounding box center [489, 480] width 743 height 711
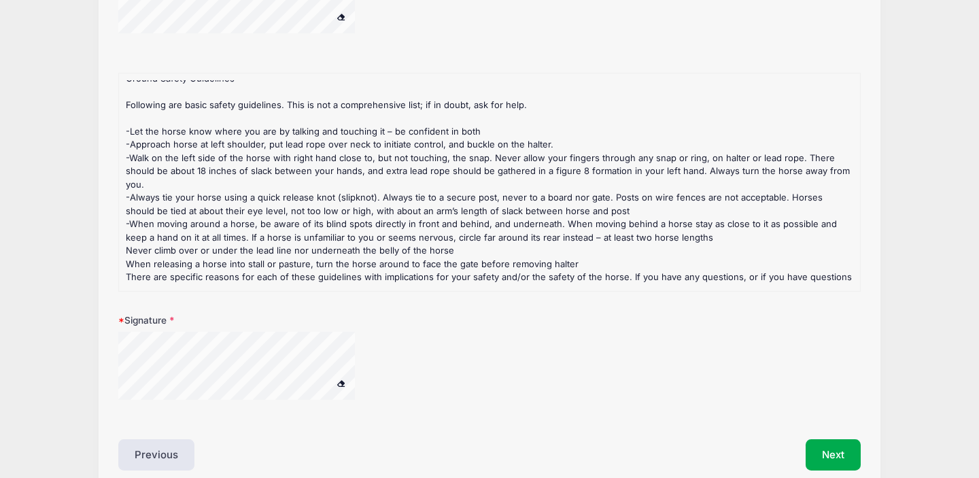
scroll to position [520, 0]
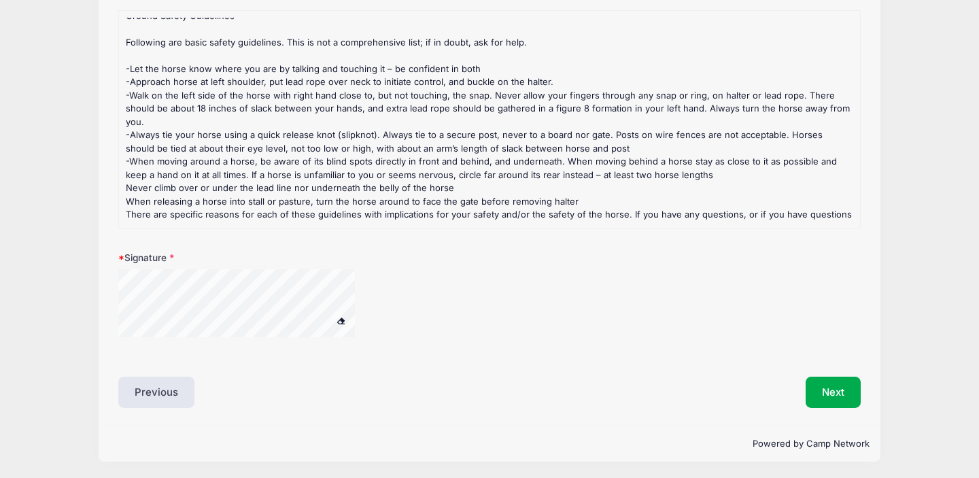
click at [391, 284] on div at bounding box center [334, 311] width 433 height 85
click at [831, 394] on button "Next" at bounding box center [833, 392] width 55 height 31
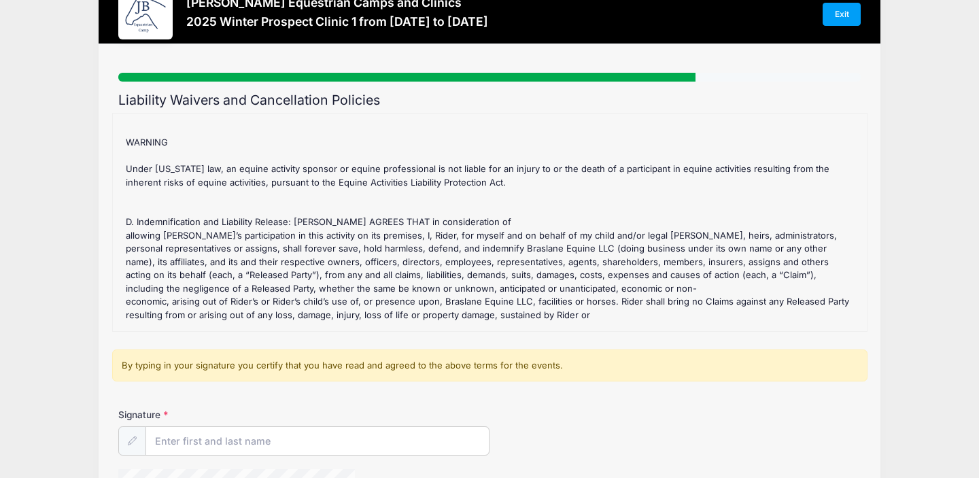
scroll to position [843, 0]
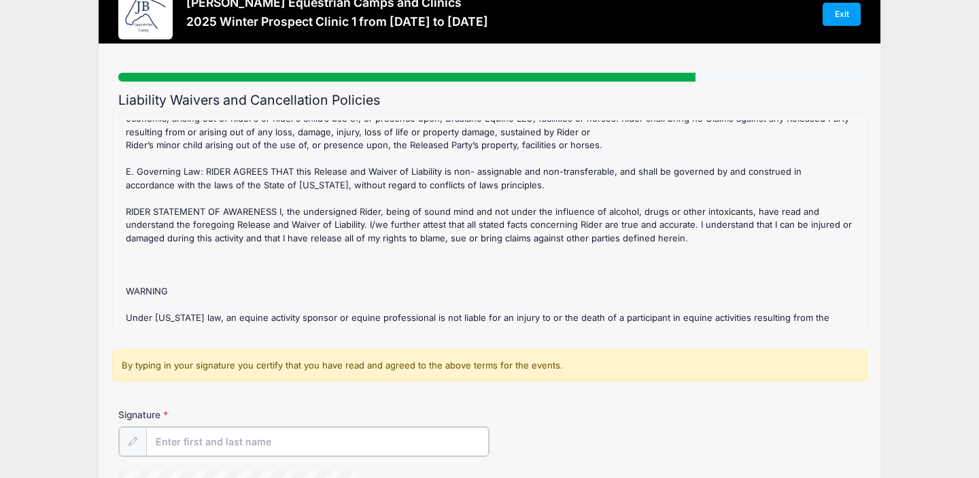
click at [241, 437] on input "Signature" at bounding box center [317, 441] width 343 height 29
type input "Mechelle Moore"
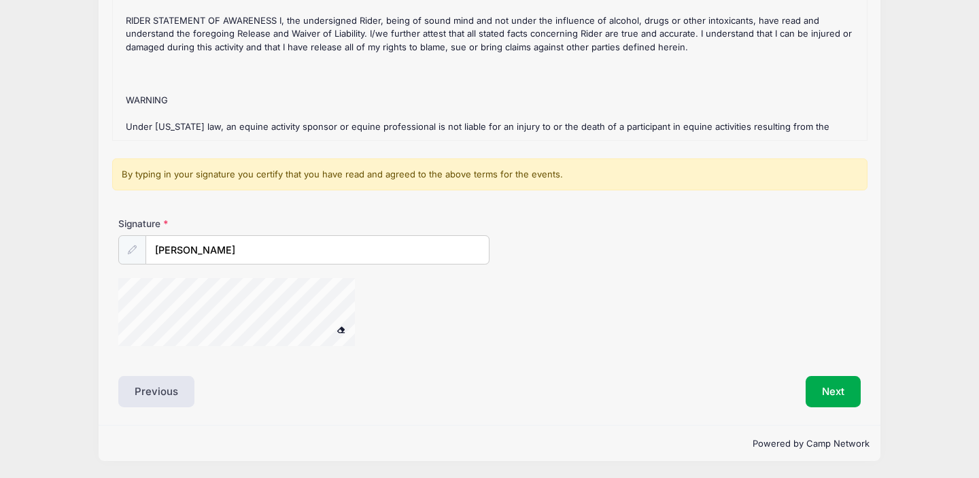
click at [376, 331] on div at bounding box center [254, 314] width 272 height 72
click at [842, 394] on button "Next" at bounding box center [833, 391] width 55 height 31
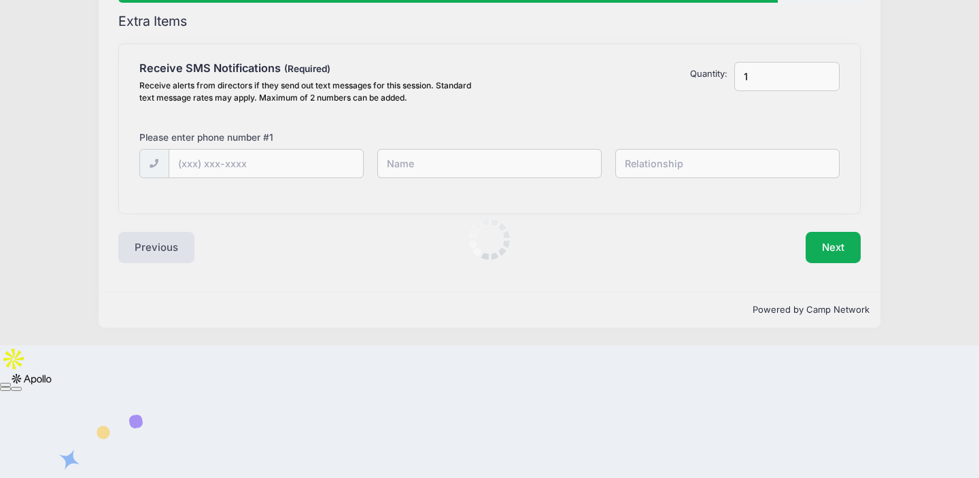
scroll to position [0, 0]
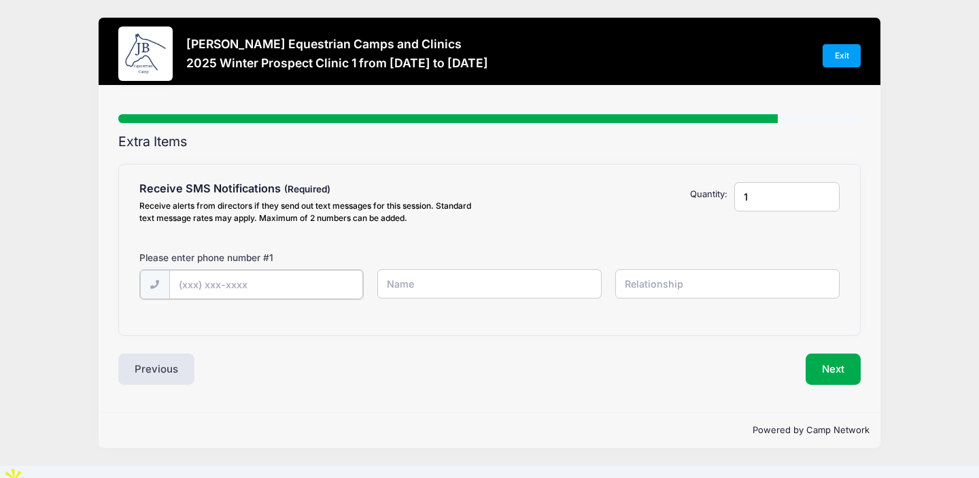
click at [181, 286] on input "text" at bounding box center [266, 284] width 194 height 29
type input "(214) 542-6081"
click at [477, 273] on input "Mechelle" at bounding box center [489, 283] width 225 height 29
click at [435, 282] on input "Mechelle" at bounding box center [489, 283] width 225 height 29
type input "Mechelle Moore"
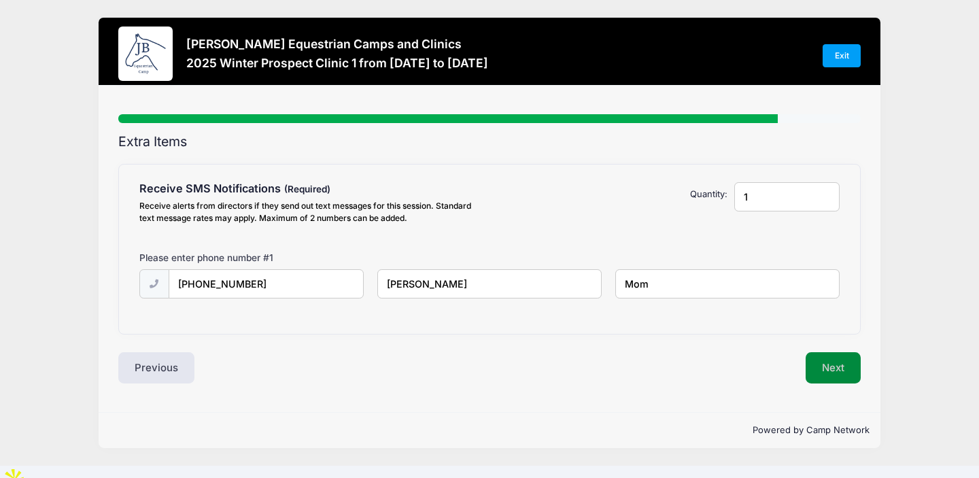
type input "Mom"
click at [826, 367] on button "Next" at bounding box center [833, 367] width 55 height 31
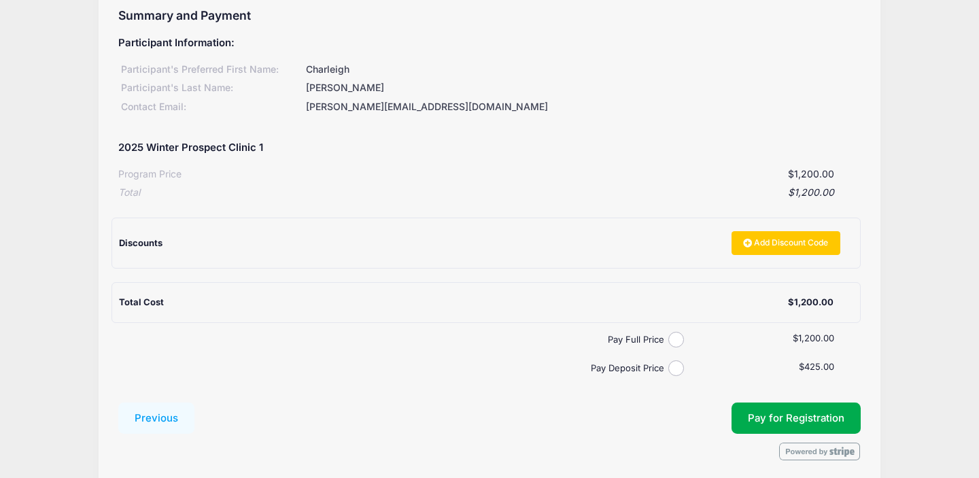
scroll to position [179, 0]
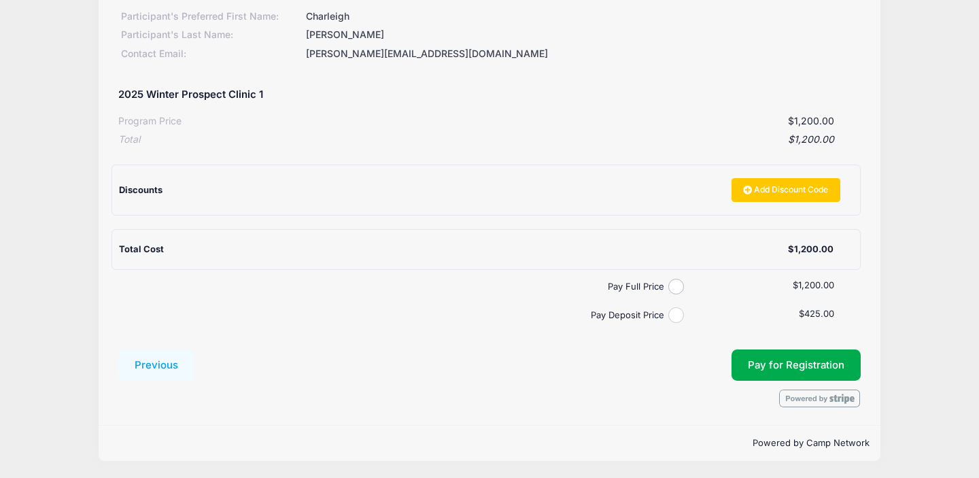
click at [677, 313] on input "Pay Deposit Price" at bounding box center [676, 315] width 16 height 16
radio input "true"
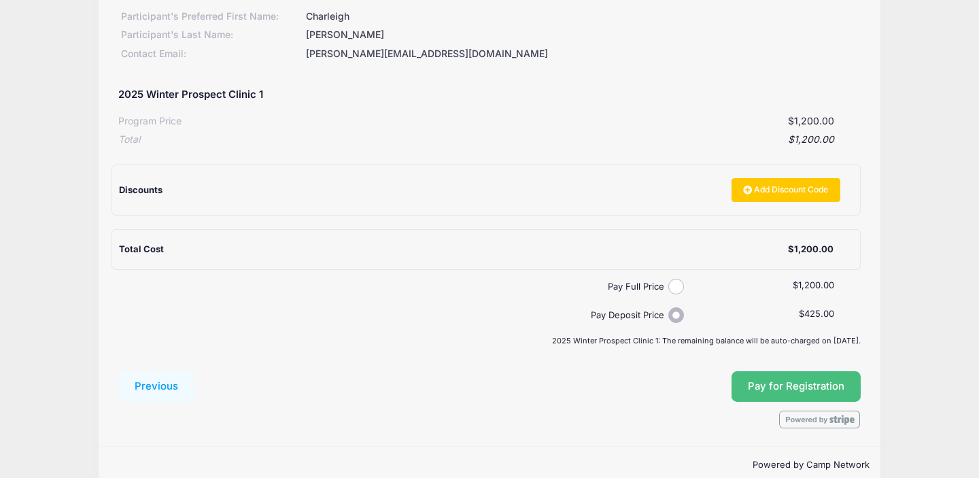
click at [793, 383] on span "Pay for Registration" at bounding box center [796, 386] width 97 height 12
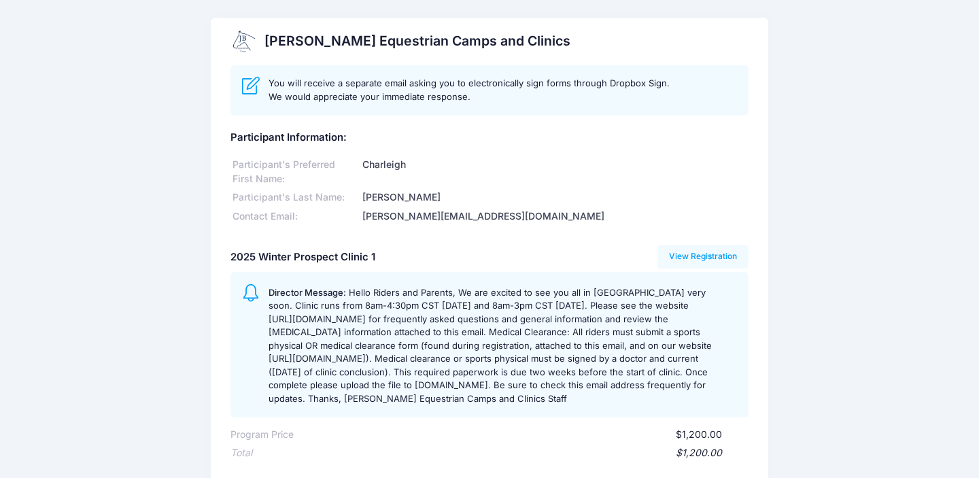
drag, startPoint x: 265, startPoint y: 38, endPoint x: 551, endPoint y: 46, distance: 285.7
click at [551, 46] on h2 "[PERSON_NAME] Equestrian Camps and Clinics" at bounding box center [418, 41] width 306 height 16
